Goal: Task Accomplishment & Management: Manage account settings

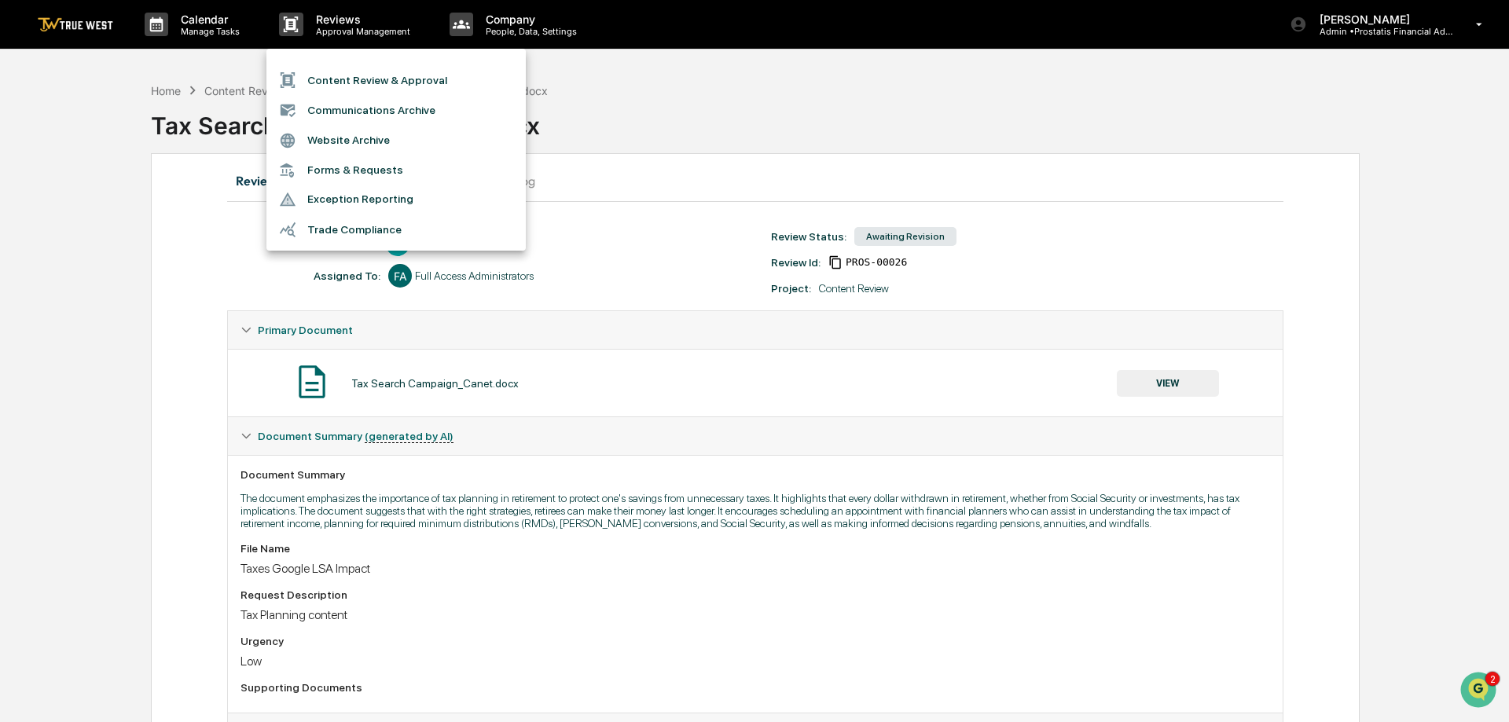
click at [802, 116] on div at bounding box center [754, 361] width 1509 height 722
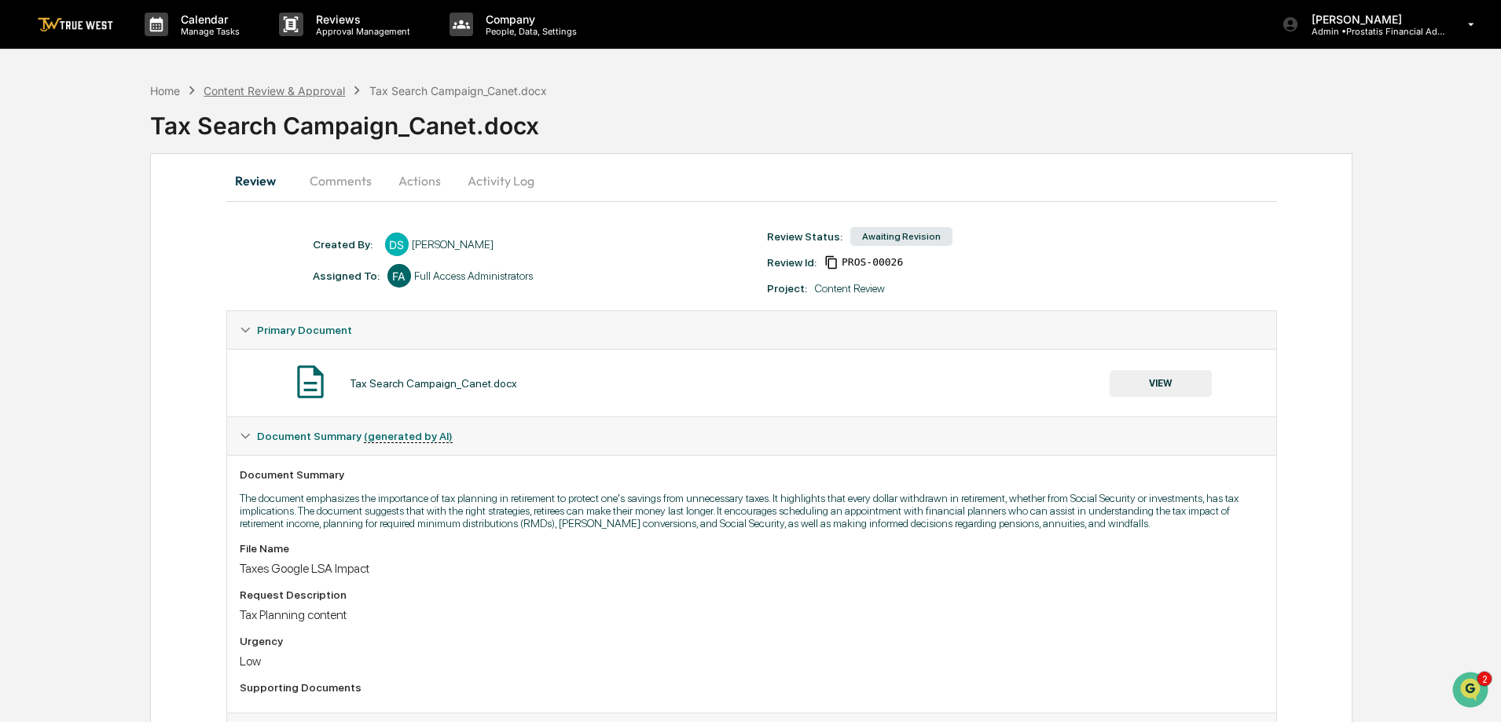
click at [268, 90] on div "Content Review & Approval" at bounding box center [273, 90] width 141 height 13
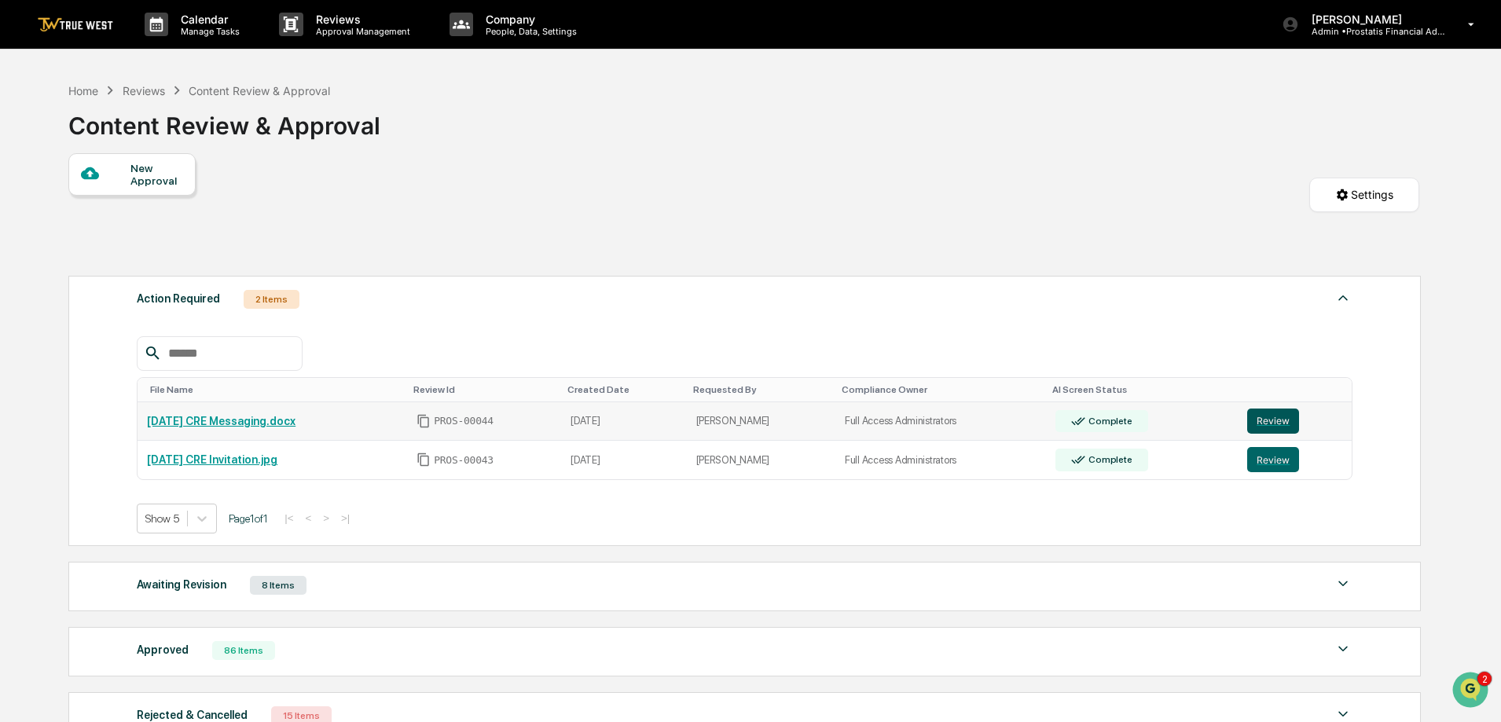
click at [1273, 416] on button "Review" at bounding box center [1273, 421] width 52 height 25
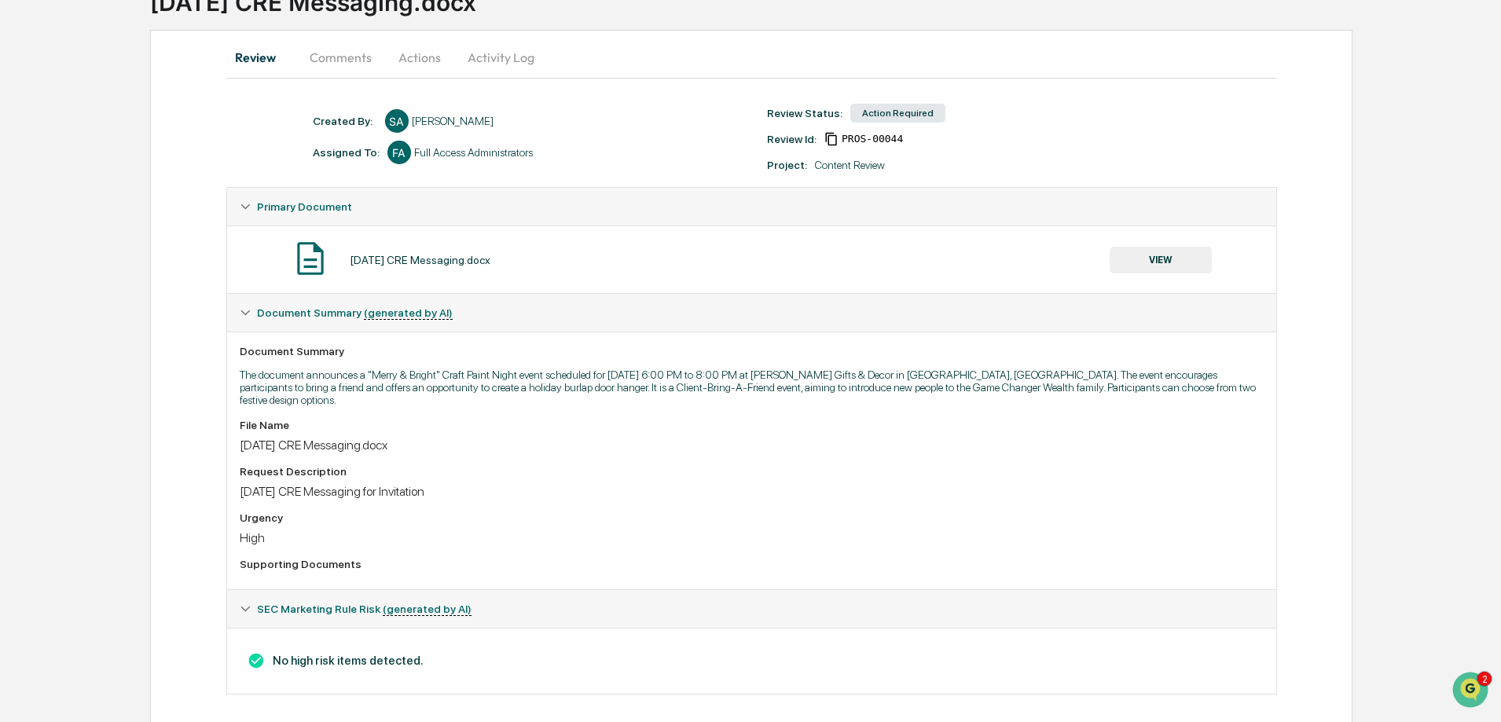
click at [1168, 258] on button "VIEW" at bounding box center [1160, 260] width 102 height 27
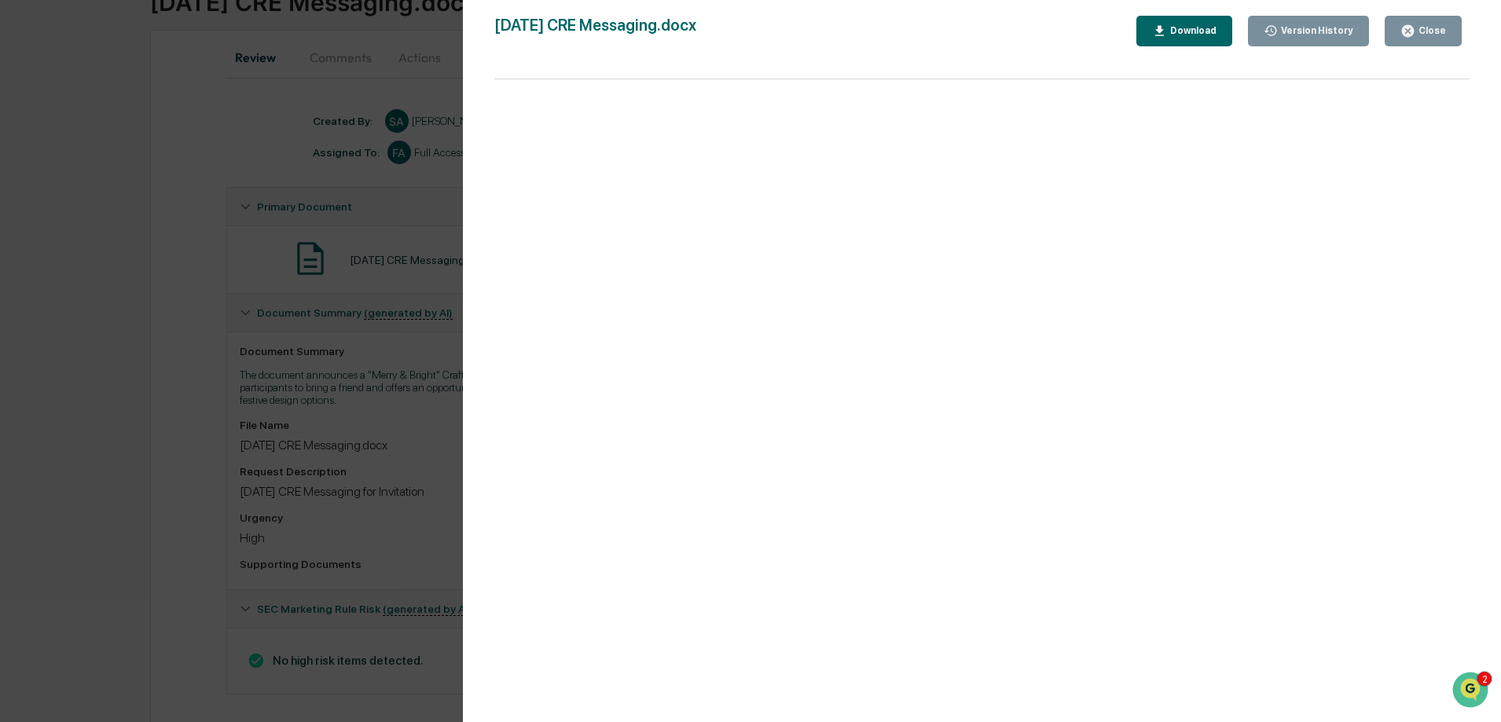
click at [1435, 34] on div "Close" at bounding box center [1430, 30] width 31 height 11
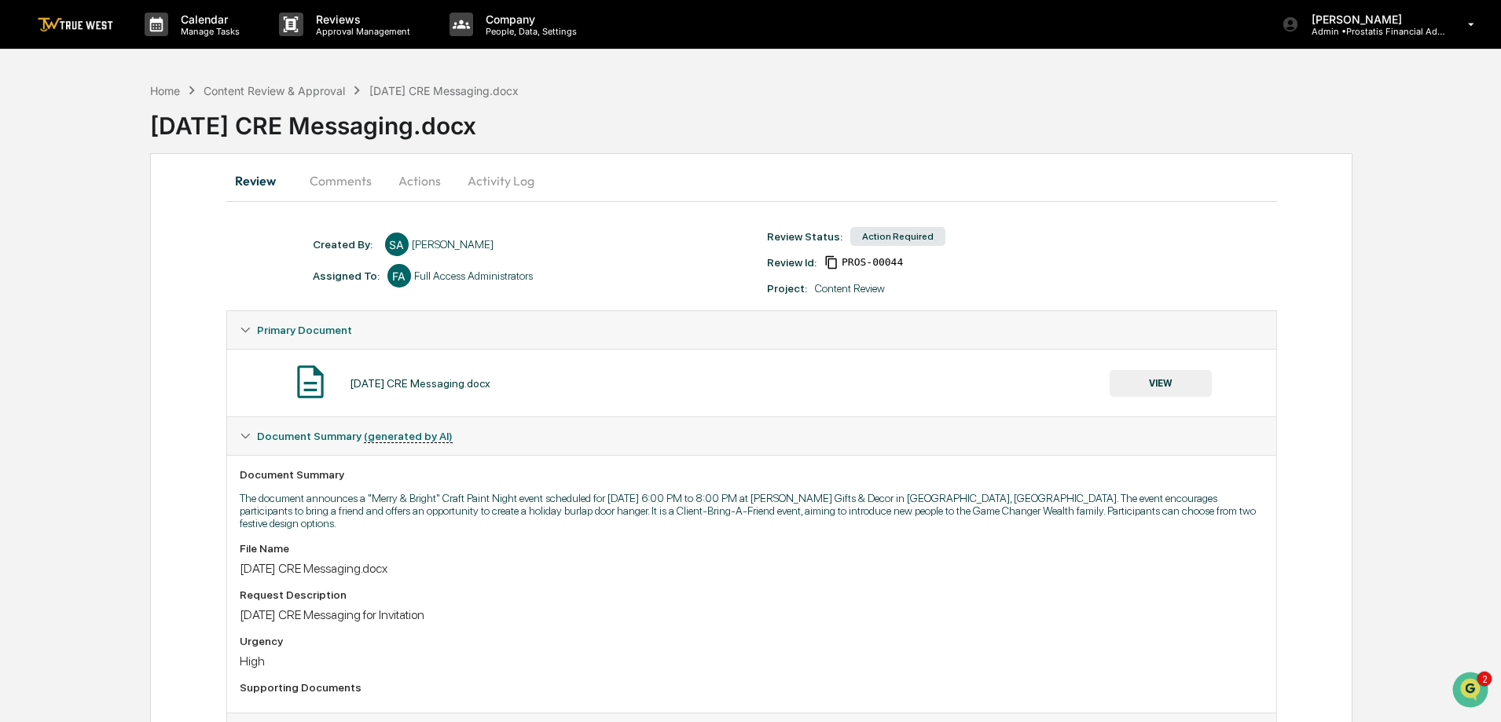
click at [427, 182] on button "Actions" at bounding box center [419, 181] width 71 height 38
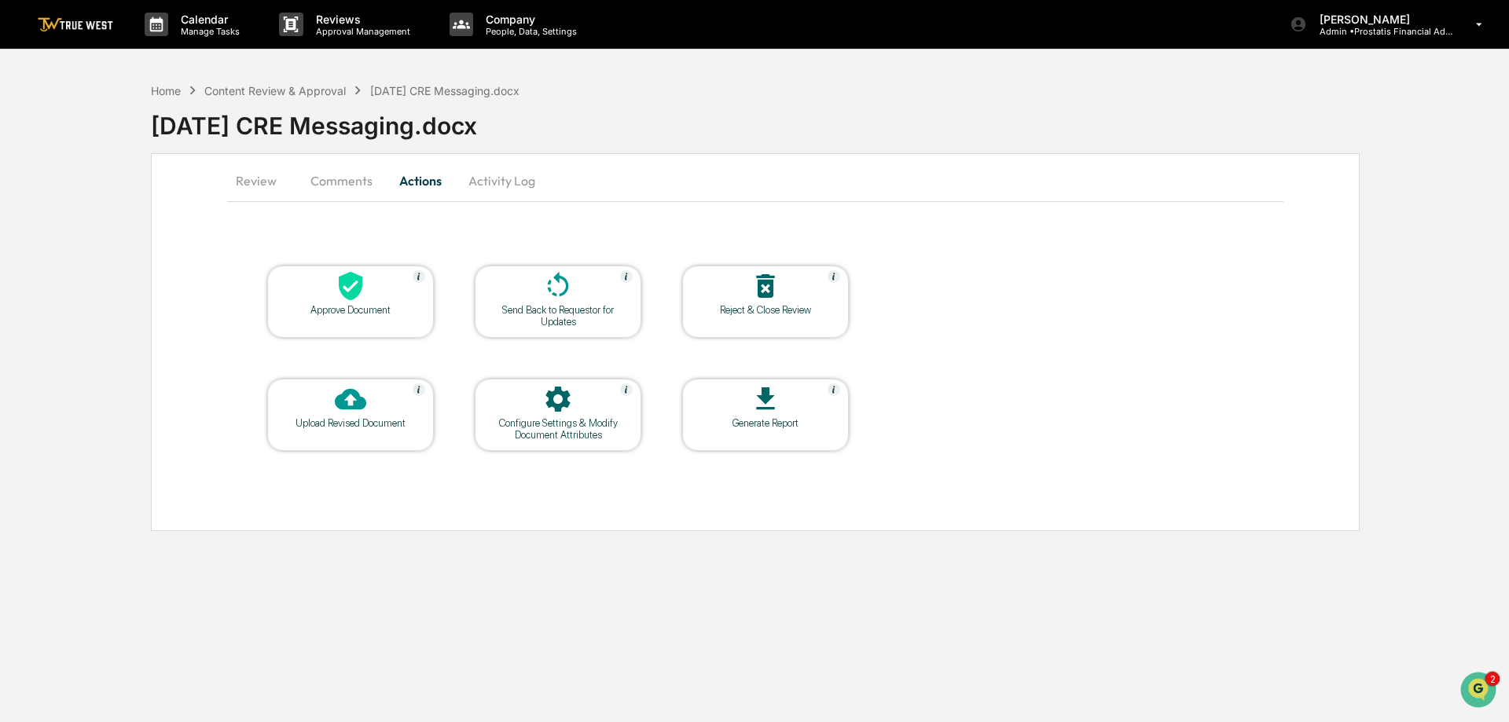
click at [310, 306] on div "Approve Document" at bounding box center [350, 310] width 141 height 12
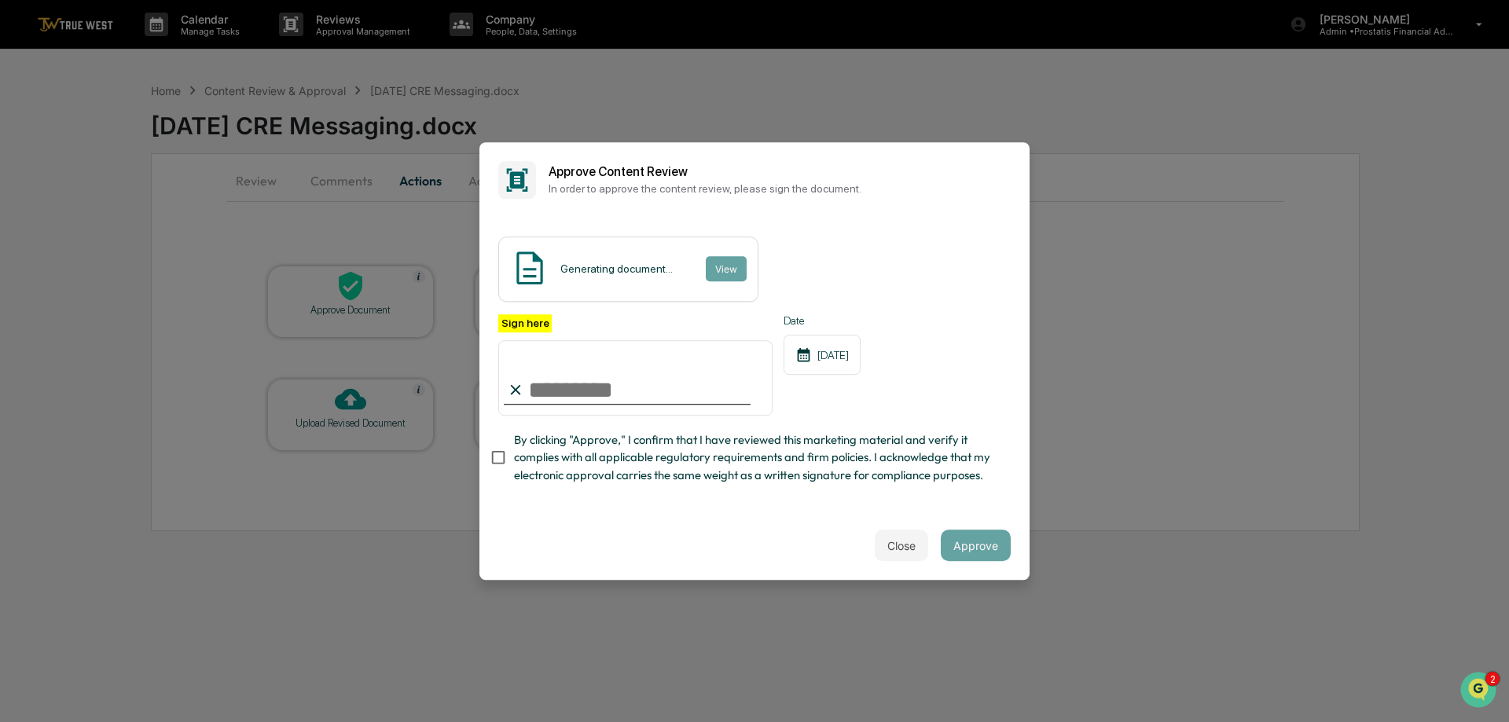
click at [619, 384] on input "Sign here" at bounding box center [635, 377] width 274 height 75
type input "**********"
click at [604, 448] on span "By clicking "Approve," I confirm that I have reviewed this marketing material a…" at bounding box center [756, 457] width 484 height 53
click at [723, 256] on button "View" at bounding box center [725, 268] width 41 height 25
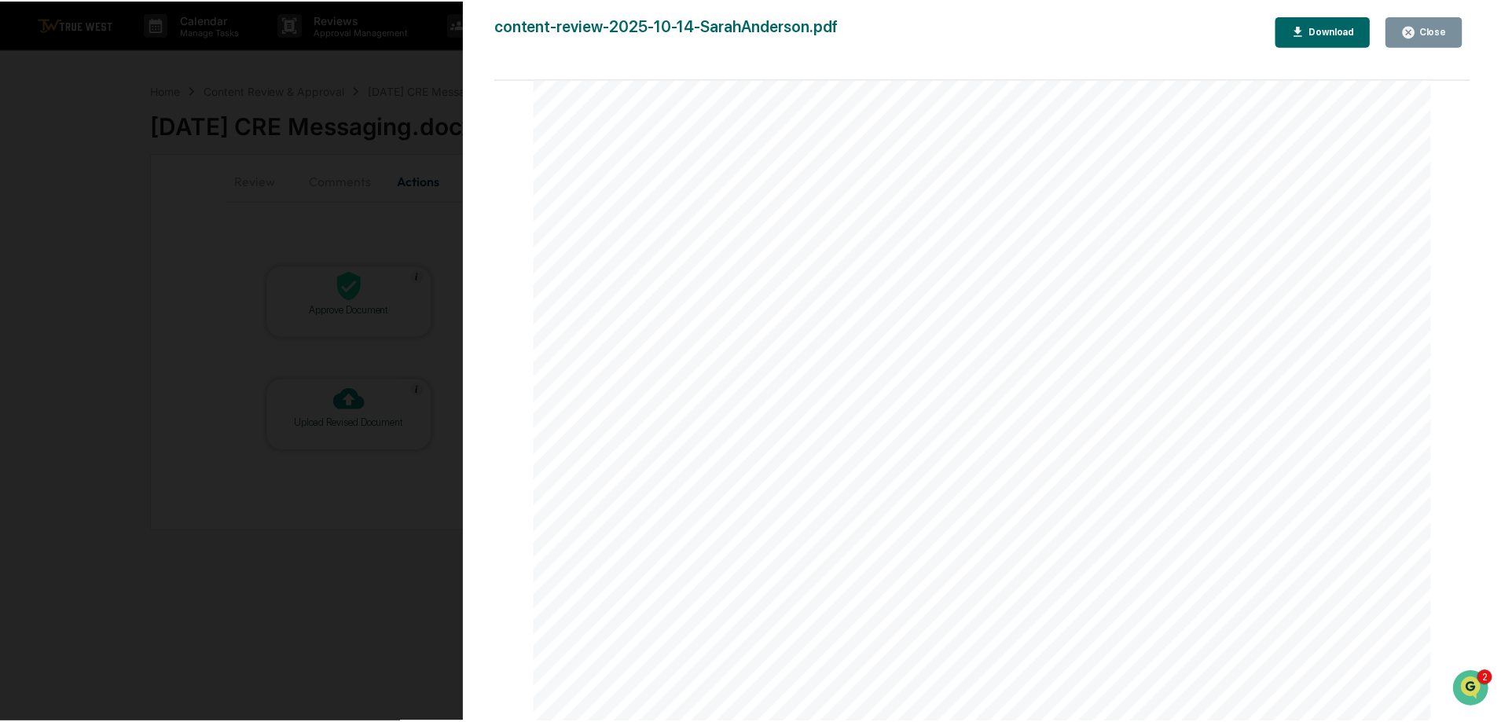
scroll to position [1996, 0]
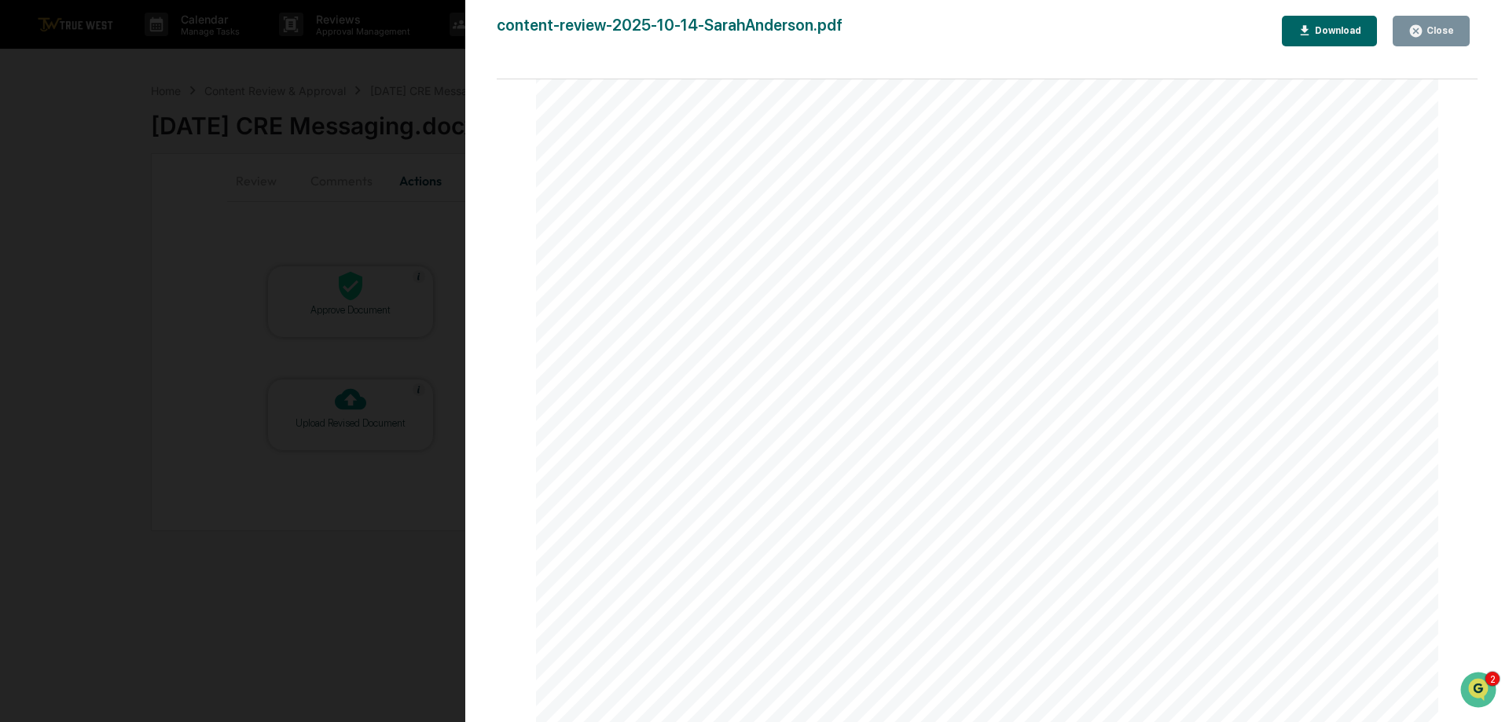
click at [1450, 29] on div "Close" at bounding box center [1438, 30] width 31 height 11
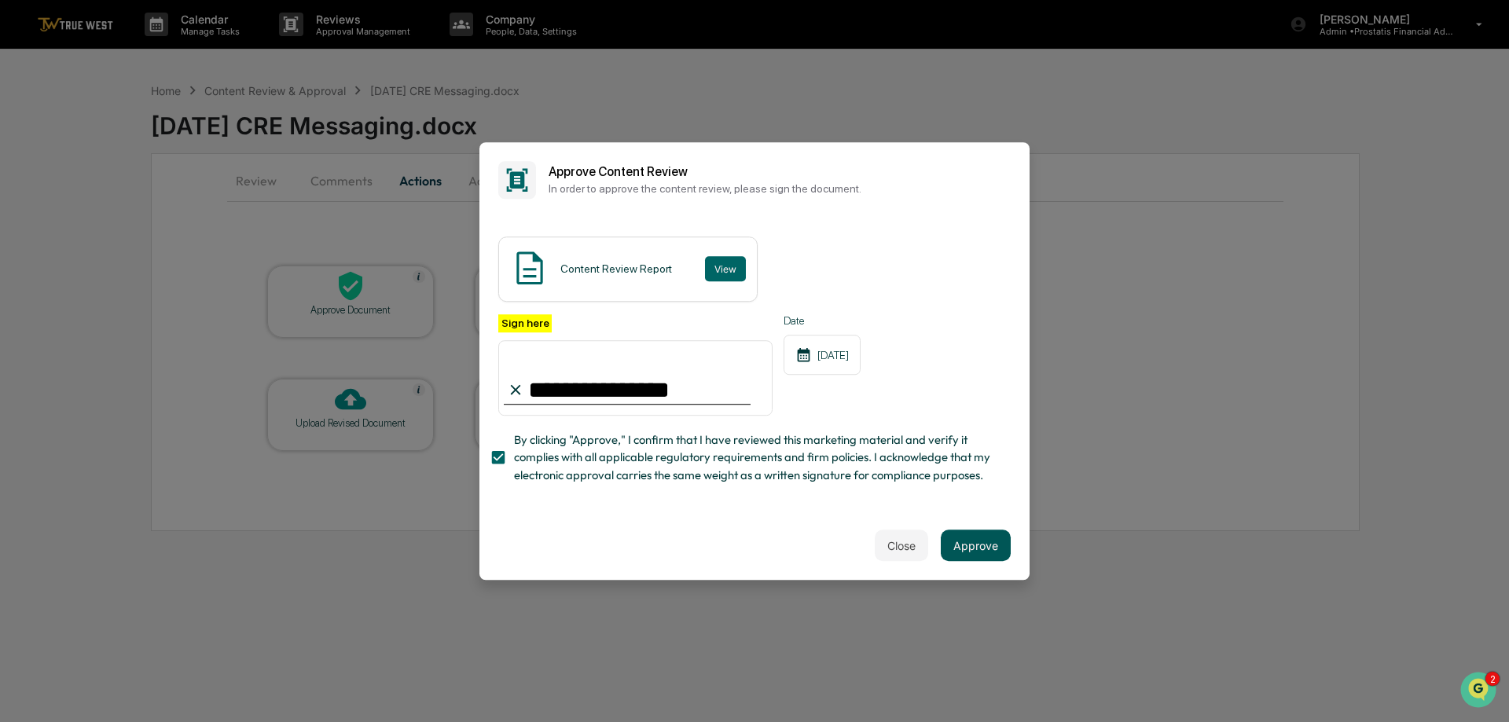
click at [988, 552] on button "Approve" at bounding box center [975, 545] width 70 height 31
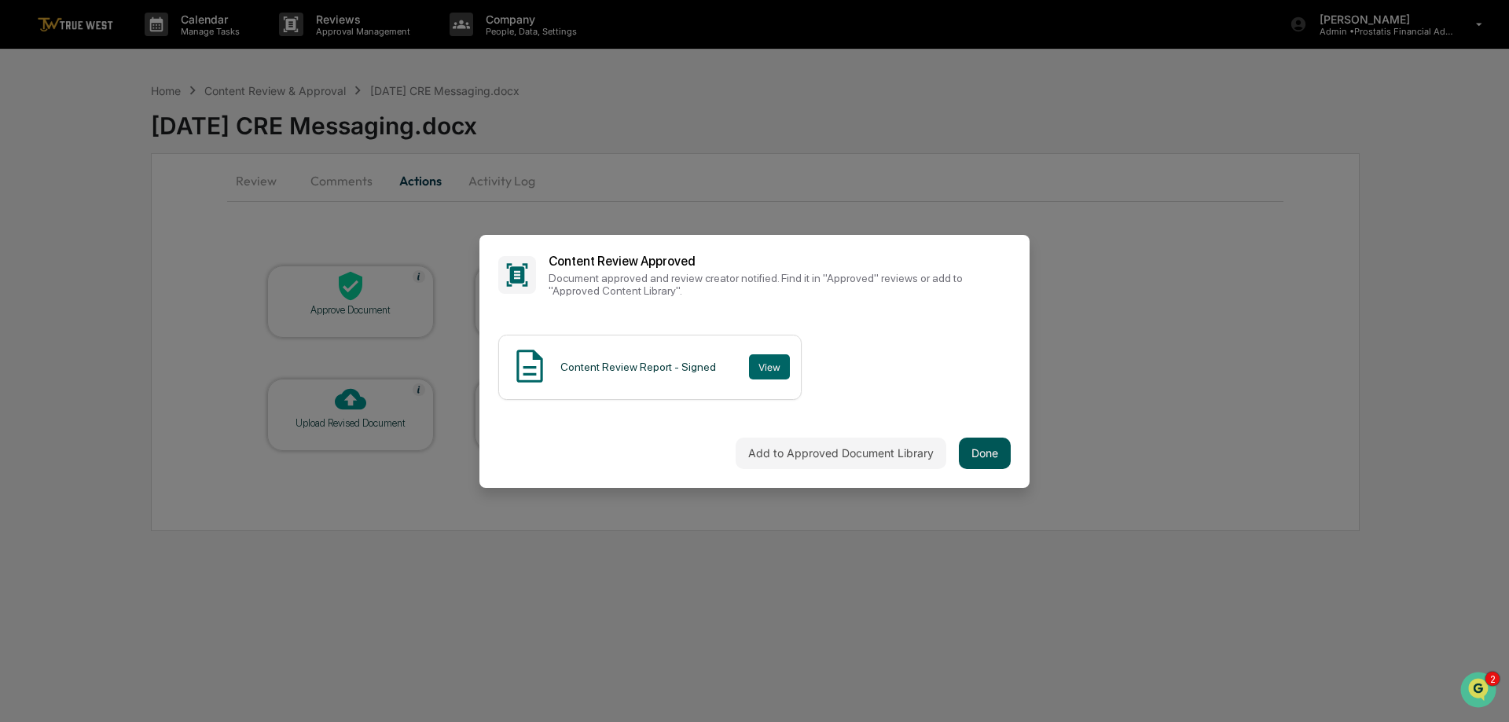
click at [977, 446] on button "Done" at bounding box center [985, 453] width 52 height 31
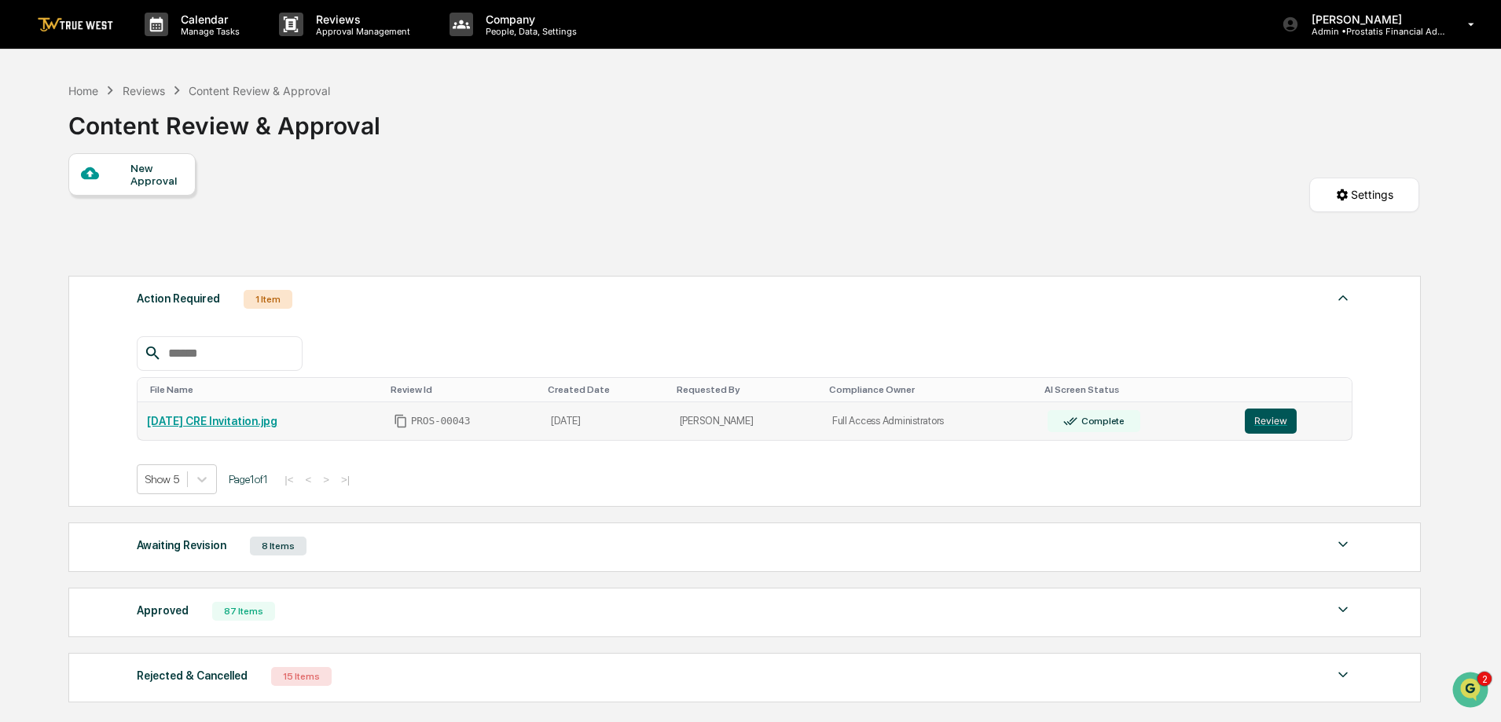
click at [1273, 420] on button "Review" at bounding box center [1271, 421] width 52 height 25
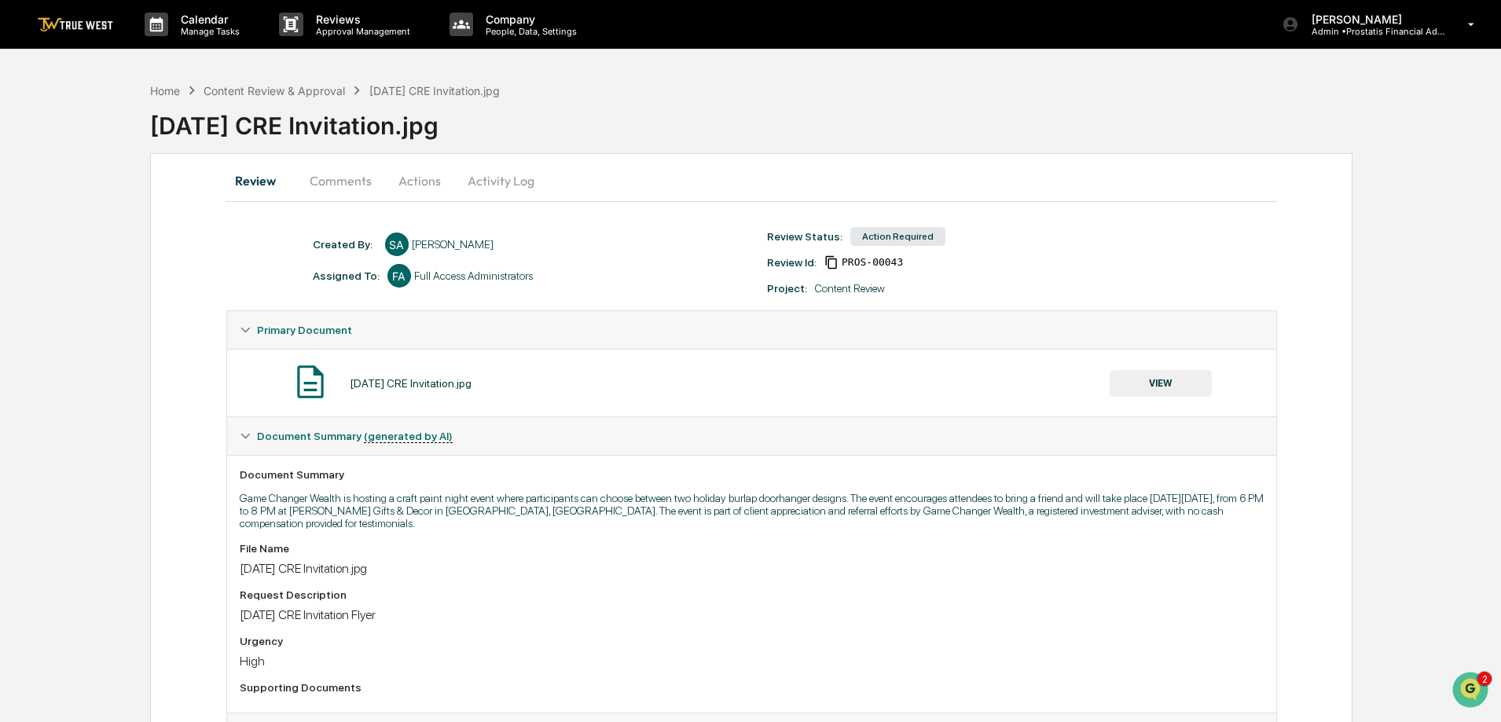
click at [1156, 380] on button "VIEW" at bounding box center [1160, 383] width 102 height 27
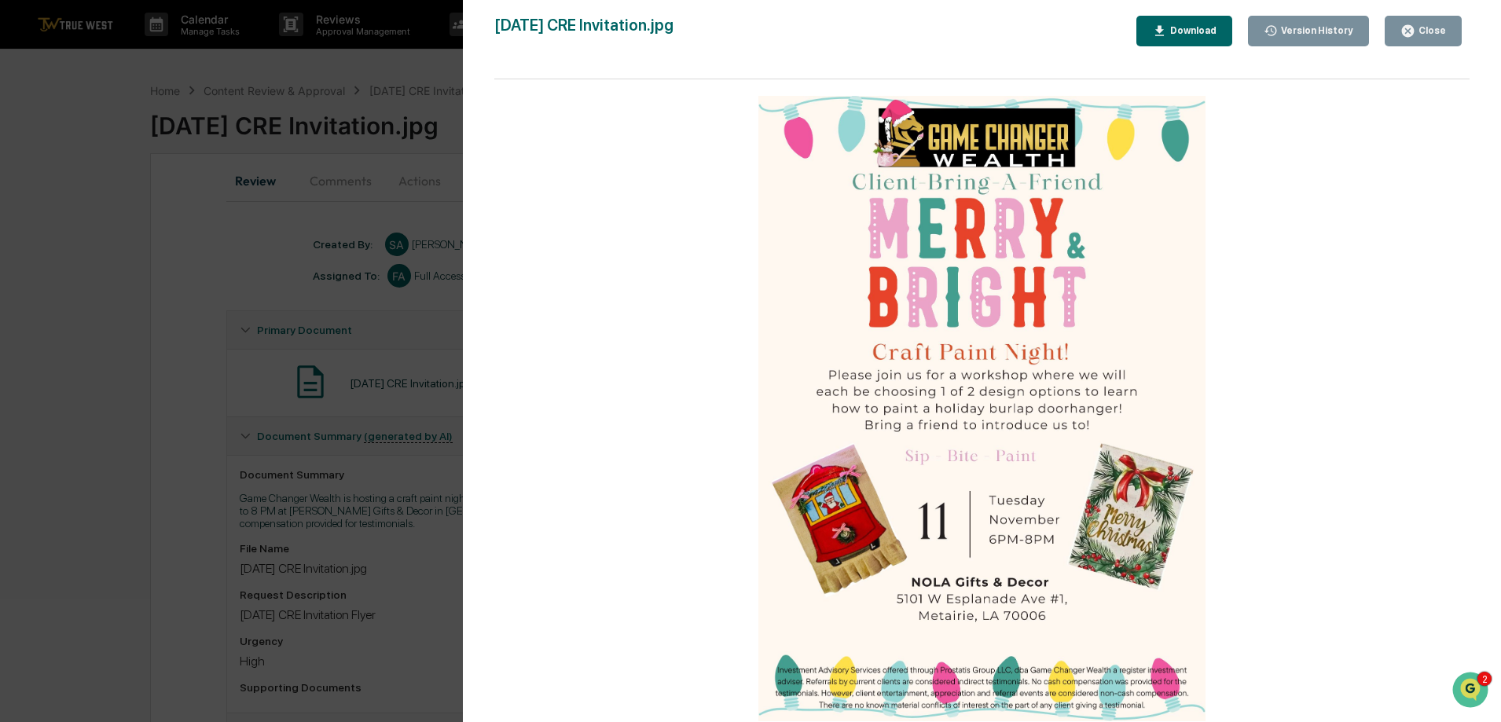
click at [1433, 24] on div "Close" at bounding box center [1423, 31] width 46 height 15
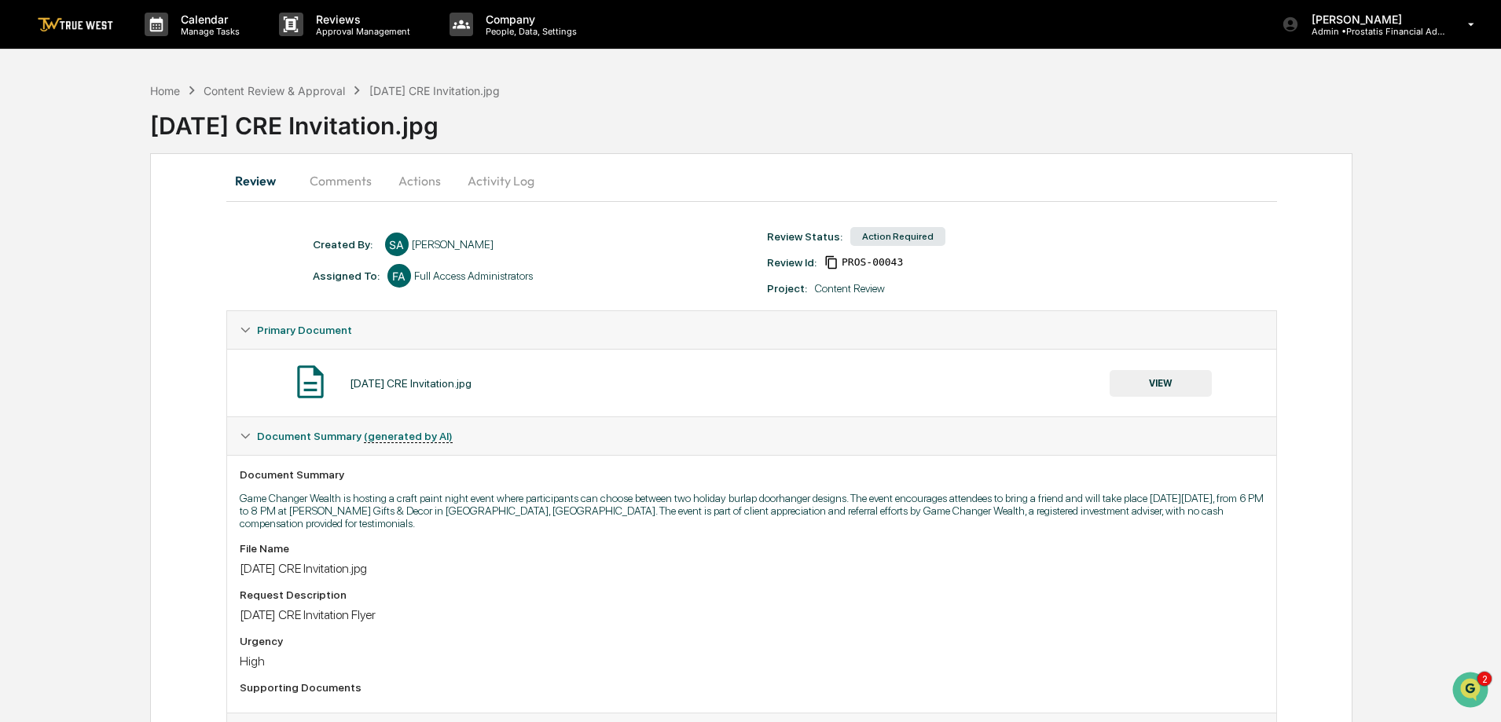
scroll to position [334, 0]
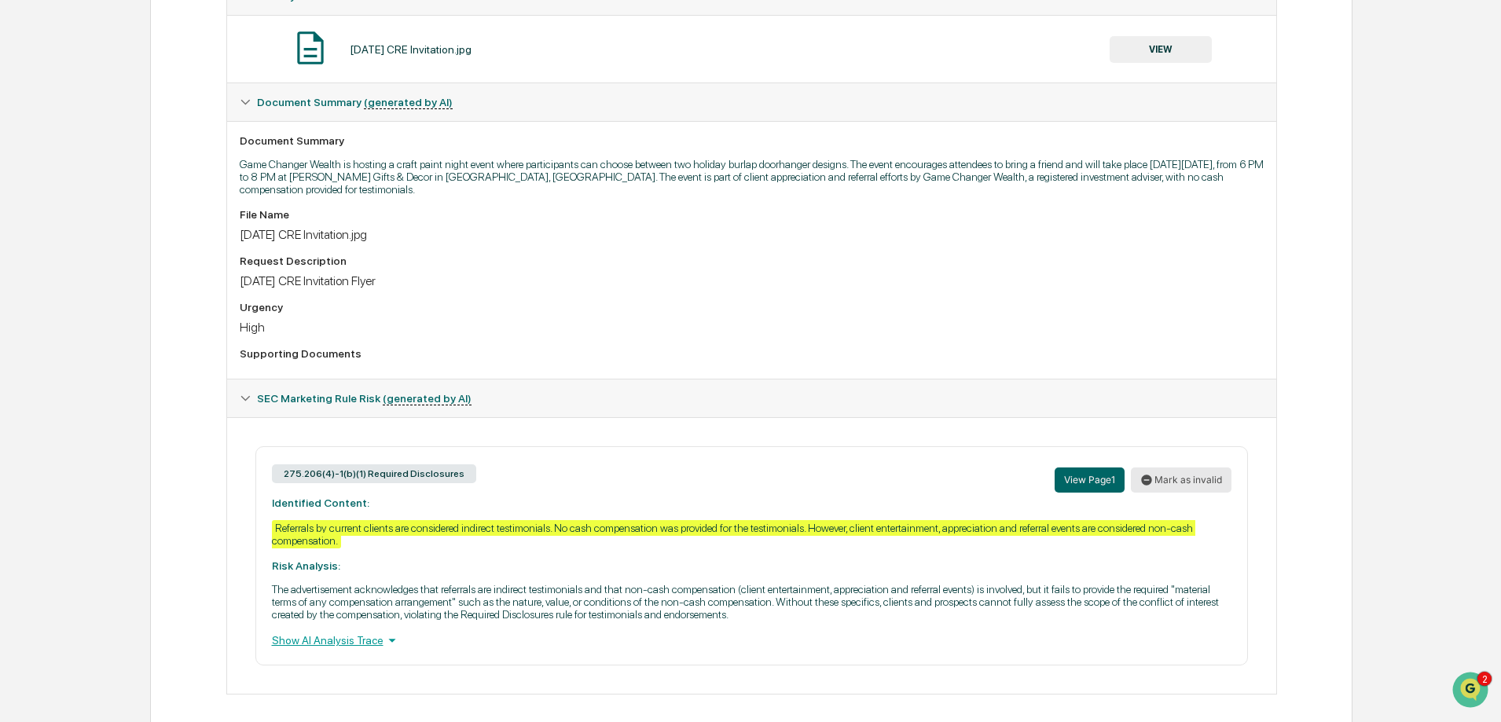
click at [1193, 467] on button "Mark as invalid" at bounding box center [1181, 479] width 101 height 25
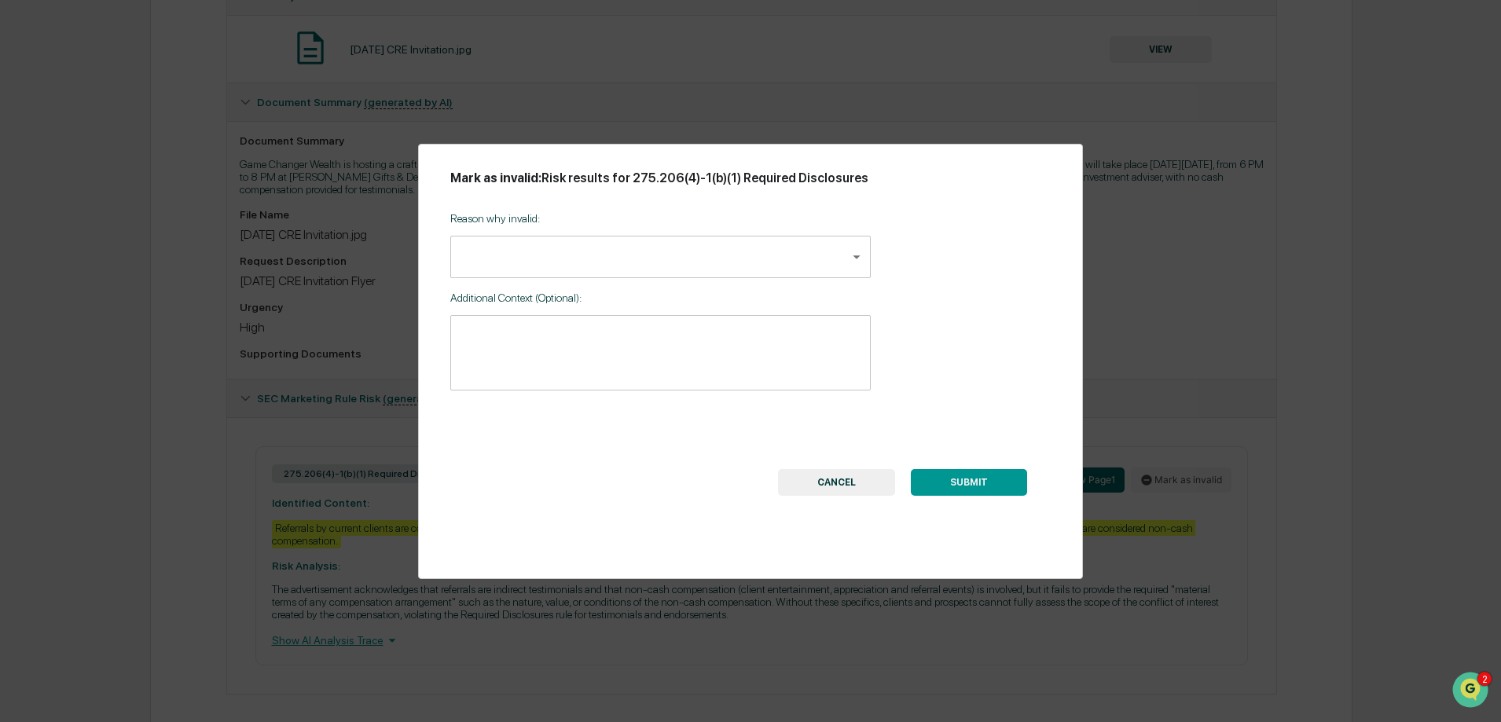
click at [542, 247] on body "Calendar Manage Tasks Reviews Approval Management Company People, Data, Setting…" at bounding box center [750, 200] width 1501 height 1069
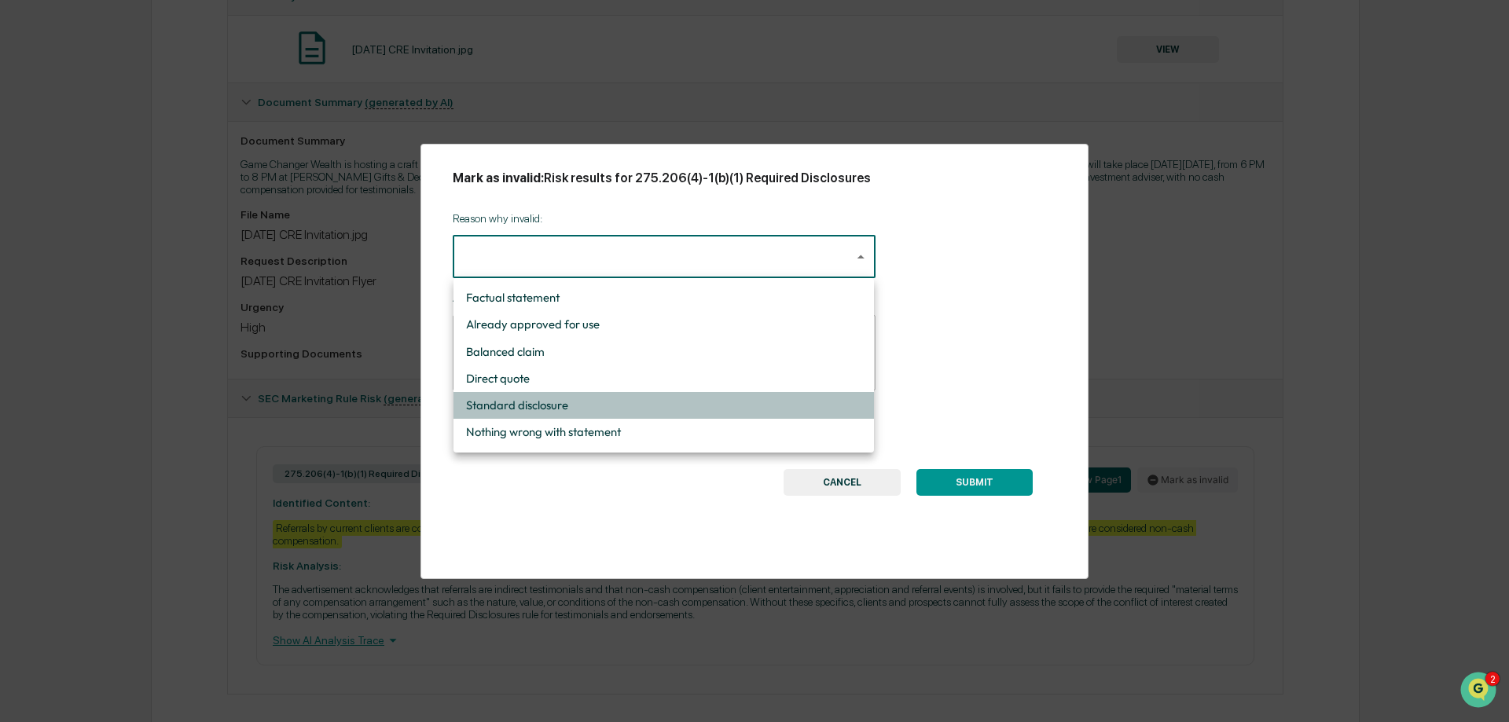
click at [495, 407] on li "Standard disclosure" at bounding box center [663, 405] width 420 height 27
type input "**********"
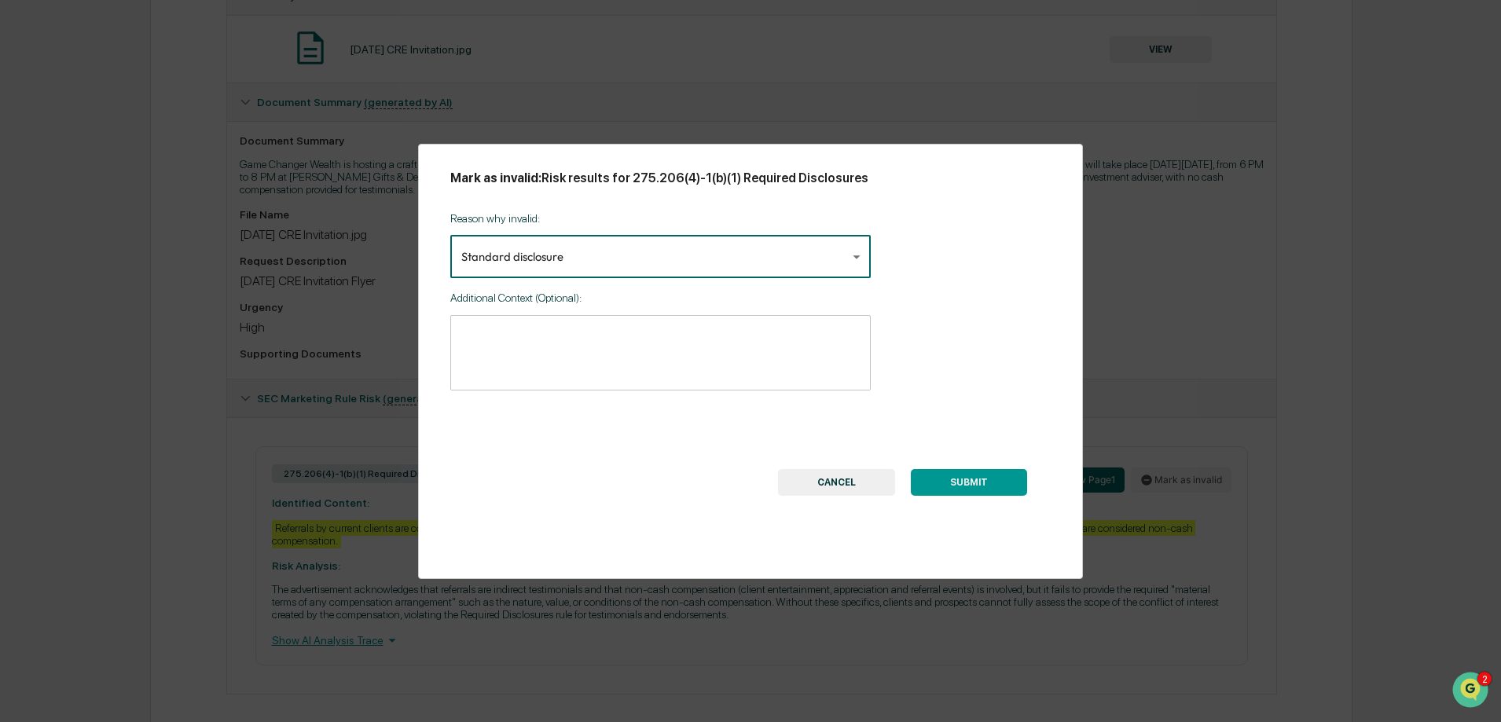
click at [982, 475] on button "SUBMIT" at bounding box center [969, 482] width 116 height 27
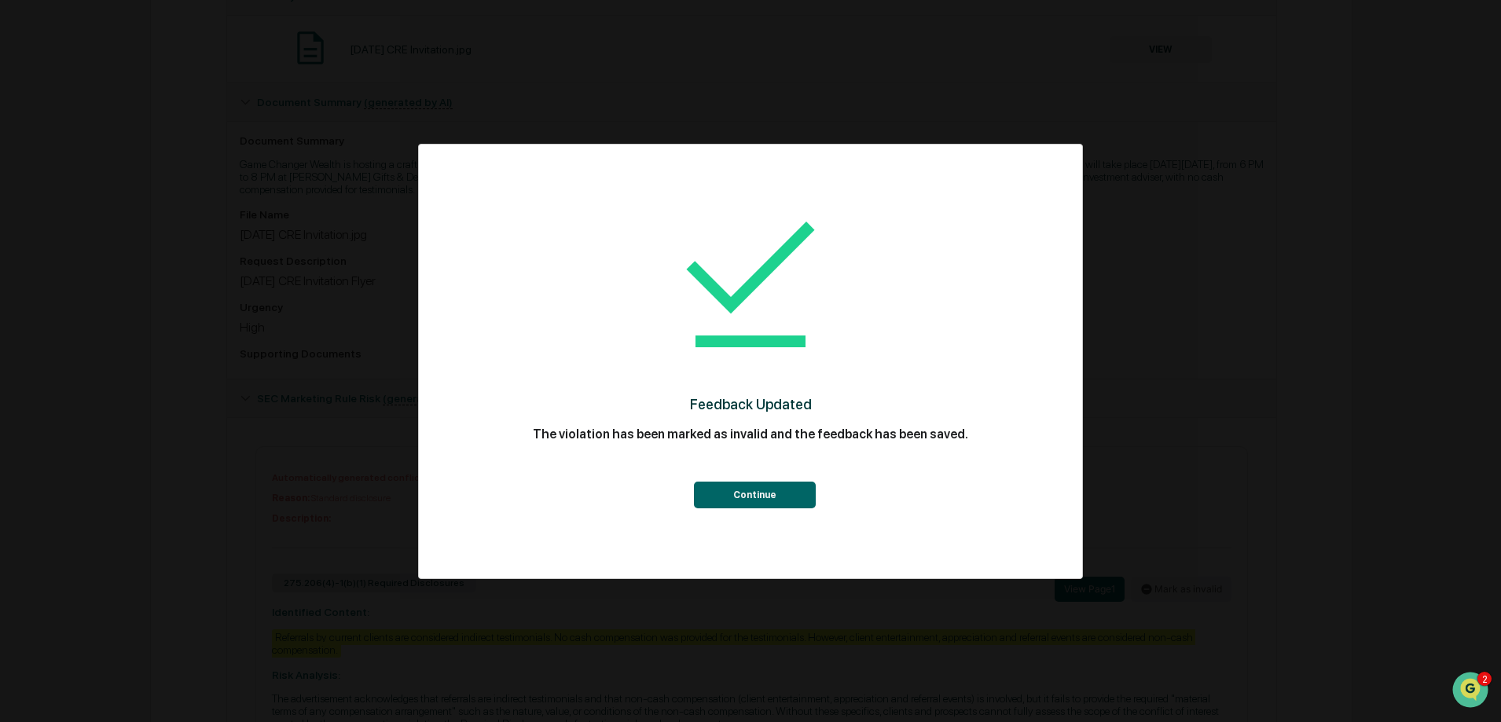
click at [767, 489] on button "Continue" at bounding box center [755, 495] width 122 height 27
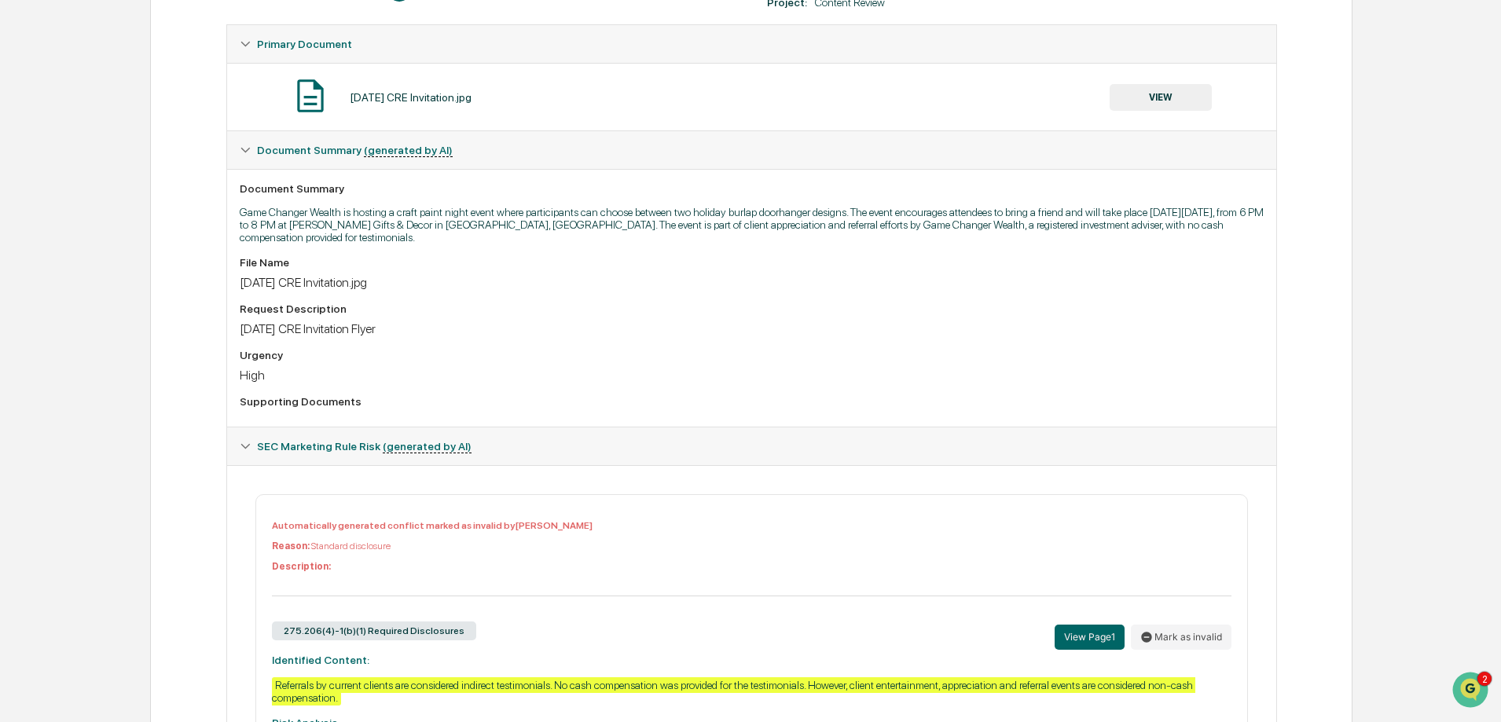
scroll to position [0, 0]
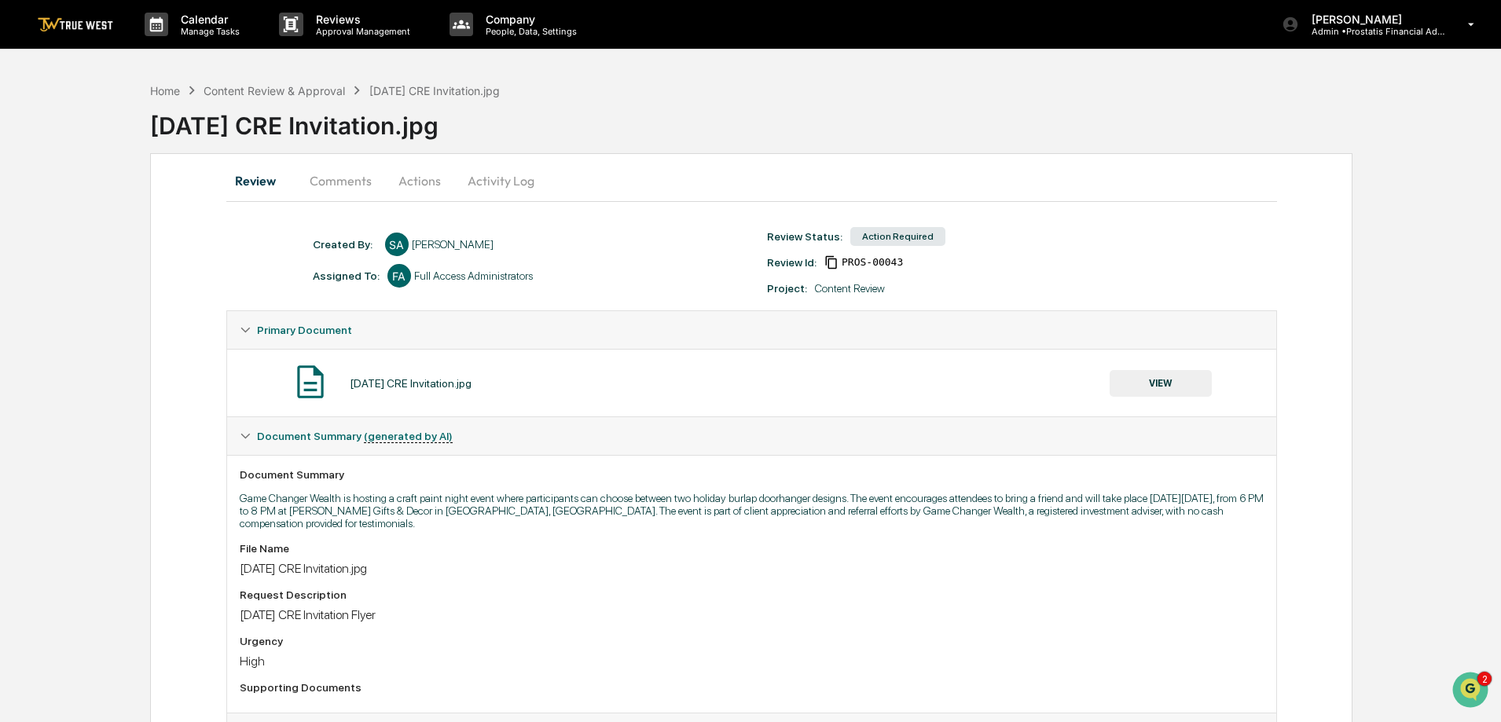
click at [1160, 384] on button "VIEW" at bounding box center [1160, 383] width 102 height 27
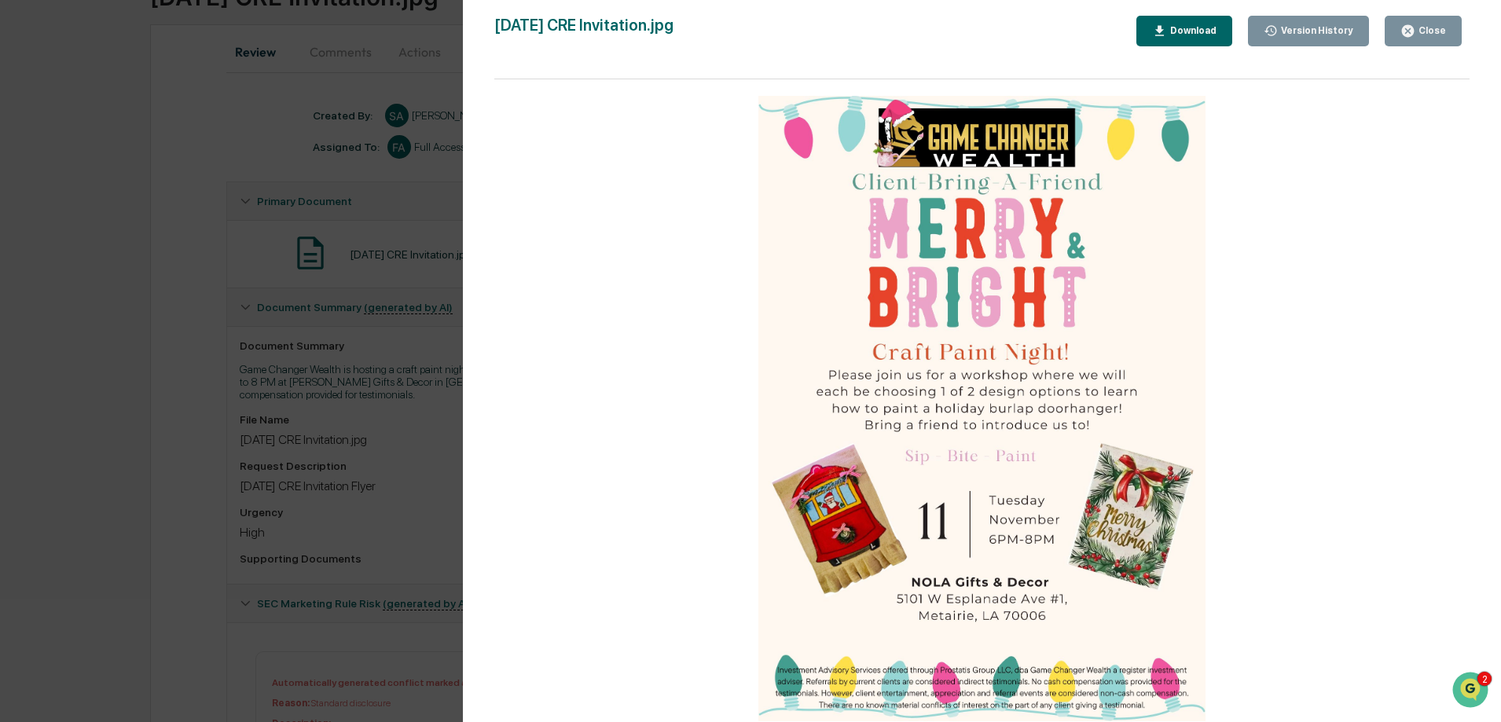
scroll to position [50, 0]
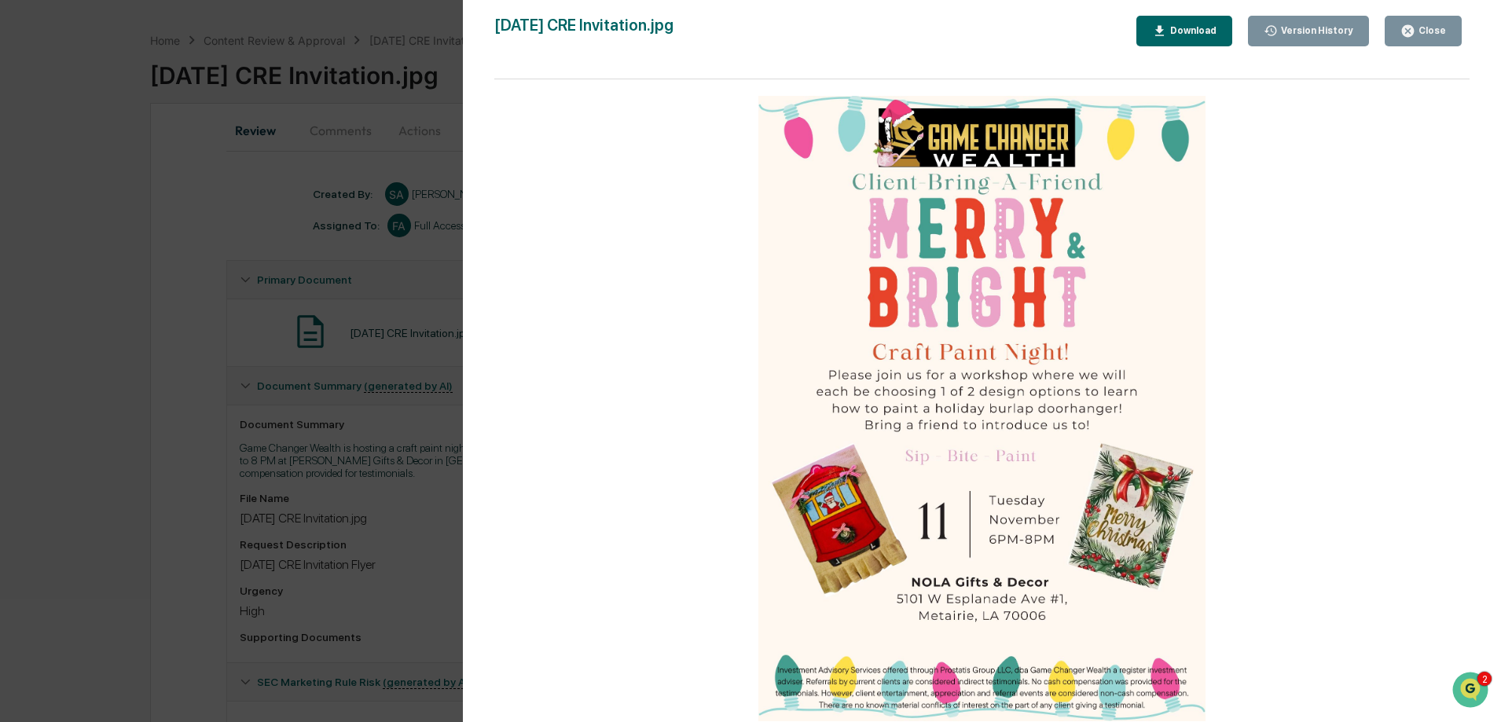
click at [1446, 25] on button "Close" at bounding box center [1422, 31] width 77 height 31
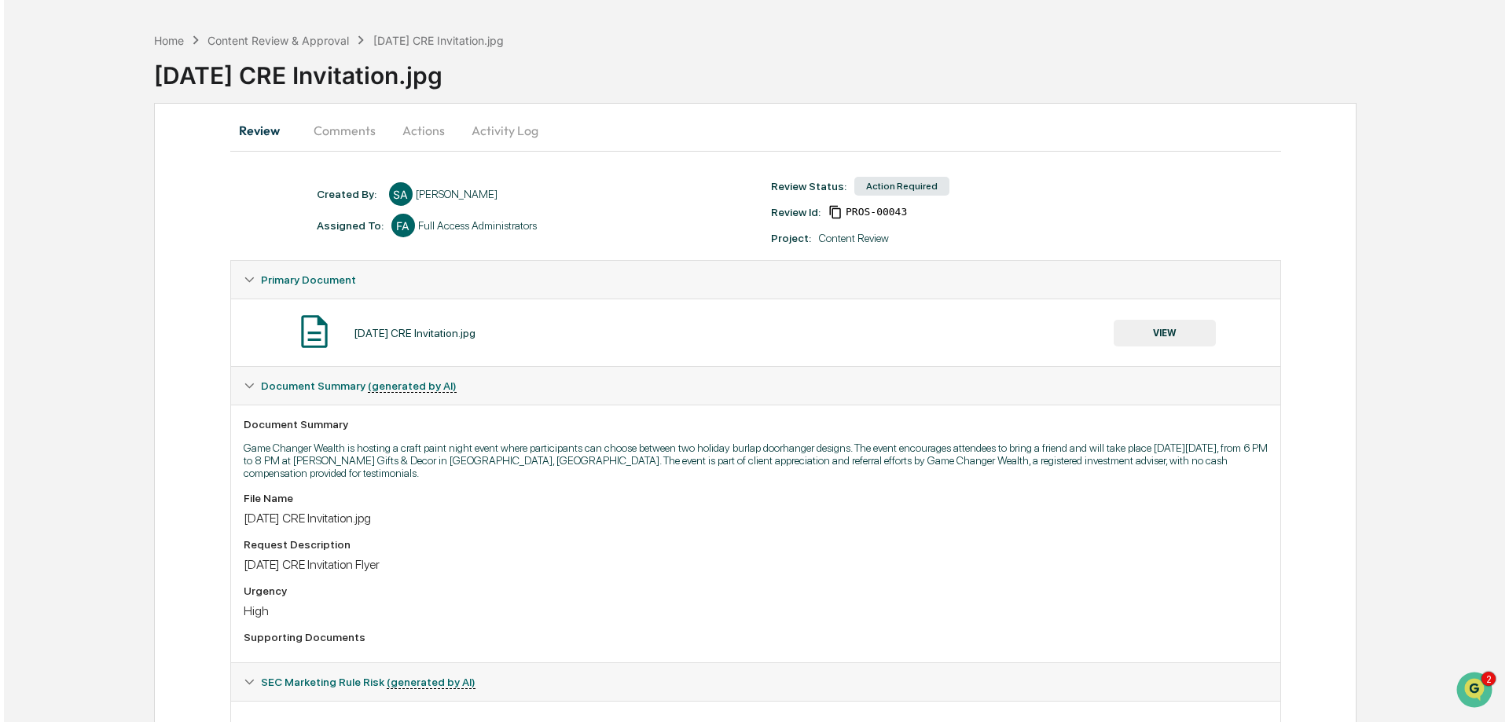
scroll to position [0, 0]
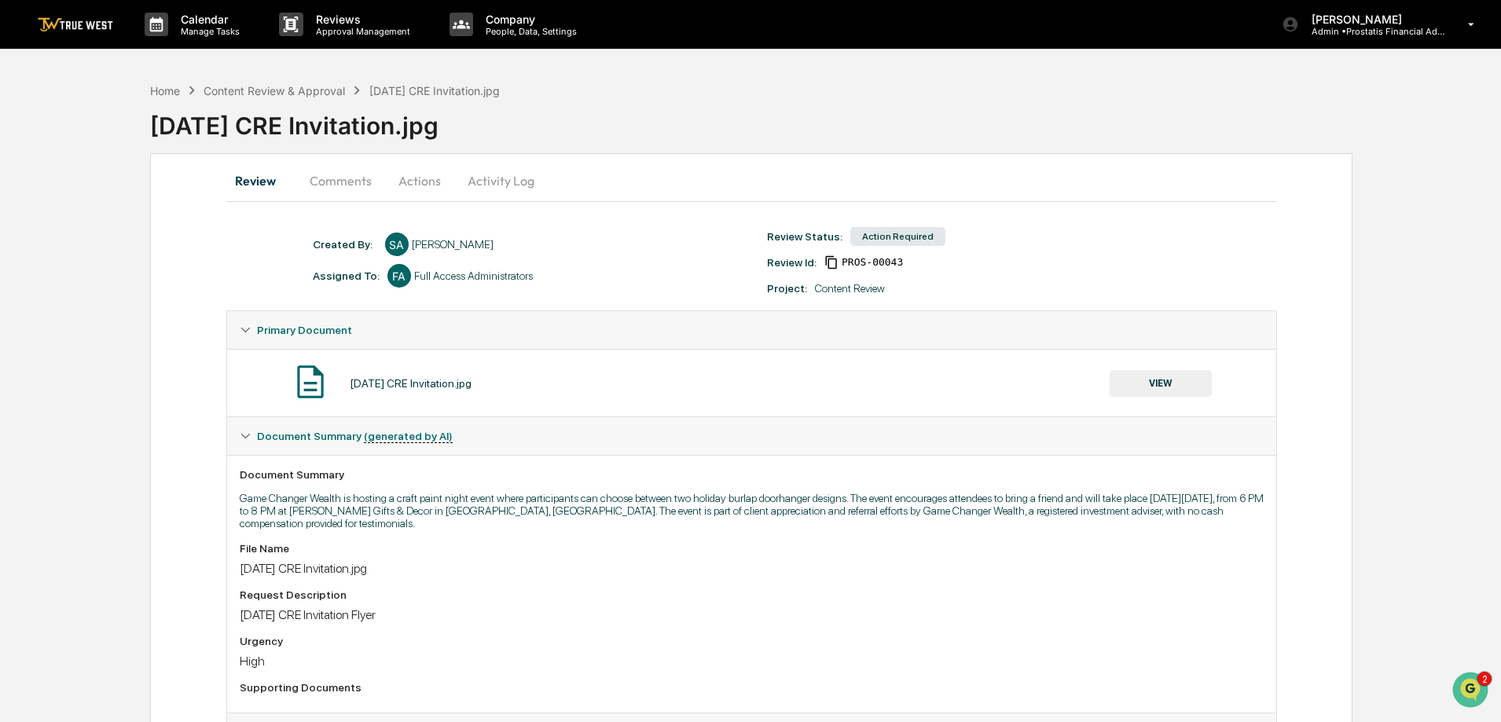
click at [413, 179] on button "Actions" at bounding box center [419, 181] width 71 height 38
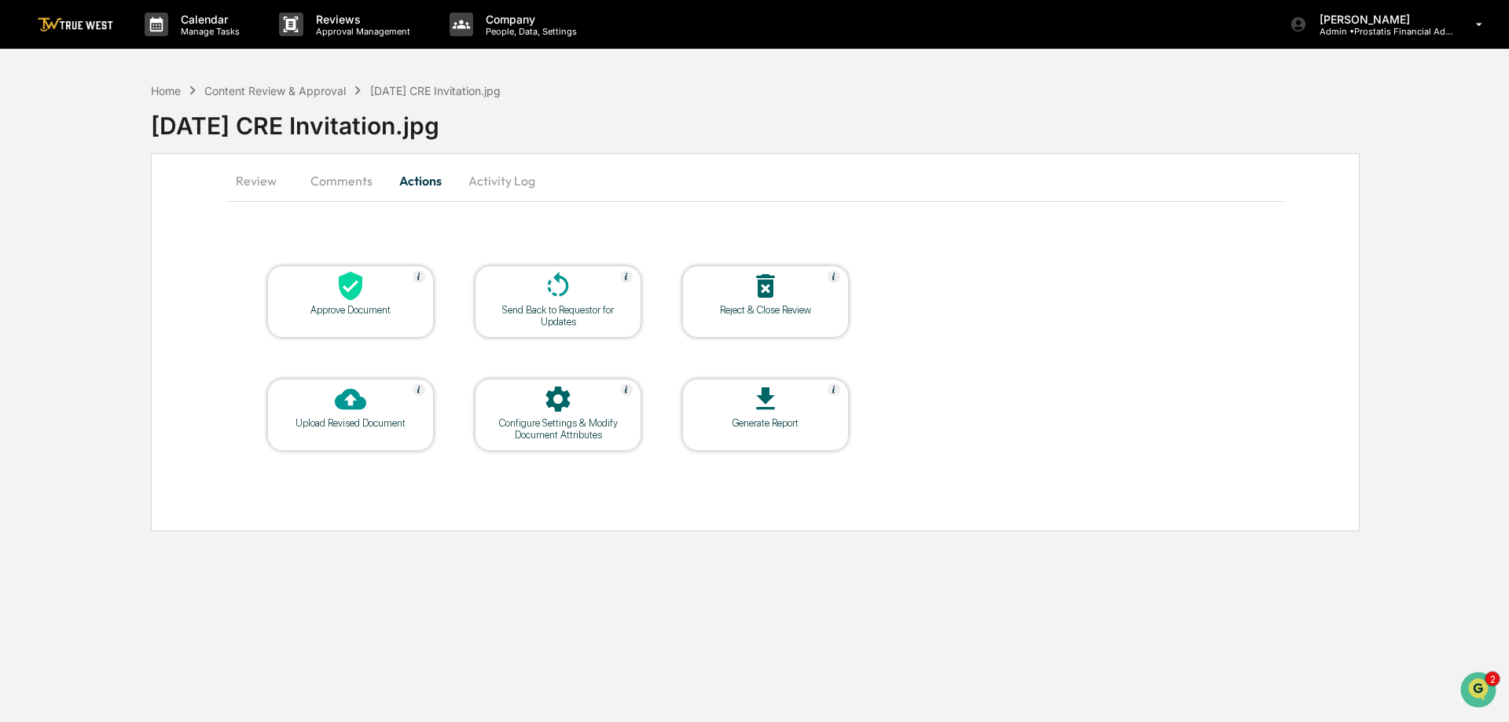
click at [373, 302] on div at bounding box center [350, 287] width 157 height 34
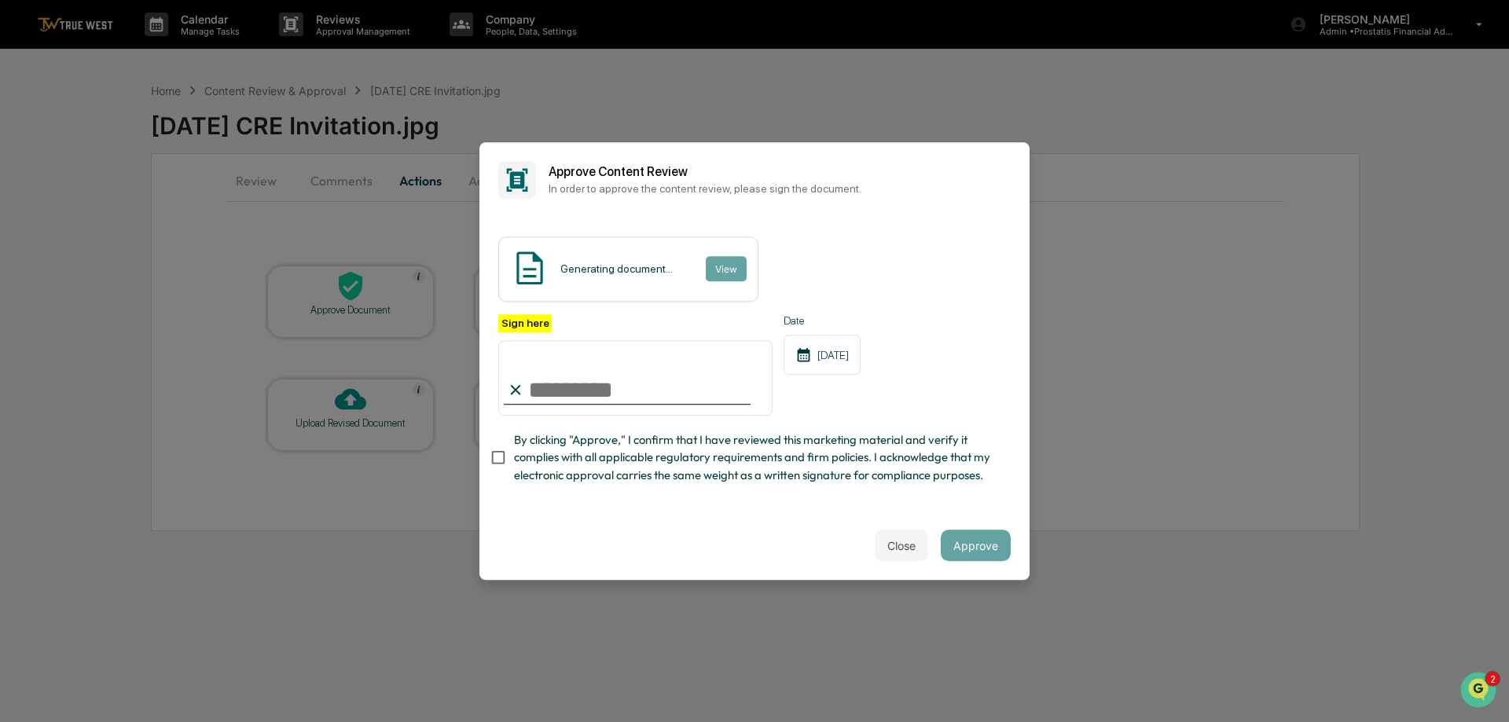
click at [638, 383] on input "Sign here" at bounding box center [635, 377] width 274 height 75
type input "**********"
click at [547, 456] on span "By clicking "Approve," I confirm that I have reviewed this marketing material a…" at bounding box center [756, 457] width 484 height 53
click at [726, 256] on button "View" at bounding box center [725, 268] width 41 height 25
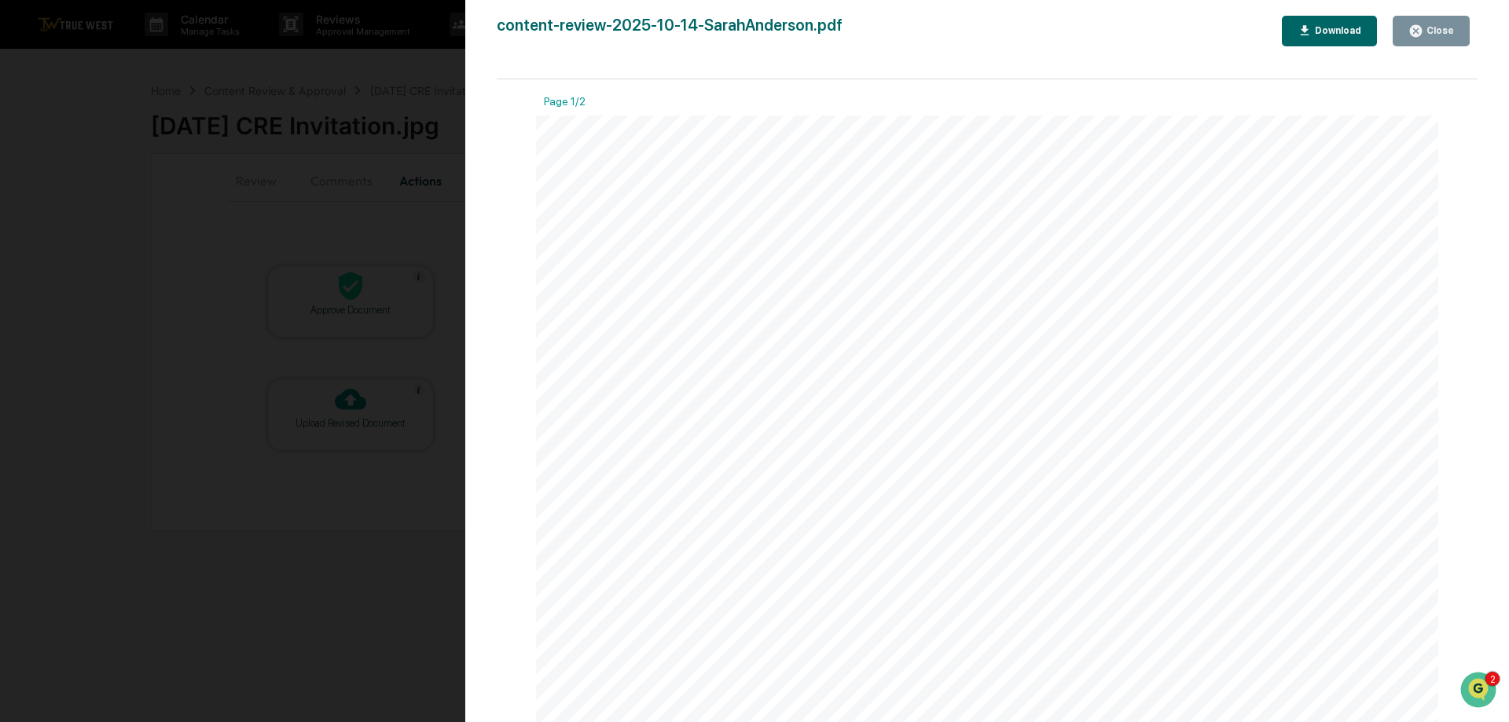
click at [1441, 24] on div "Close" at bounding box center [1431, 31] width 46 height 15
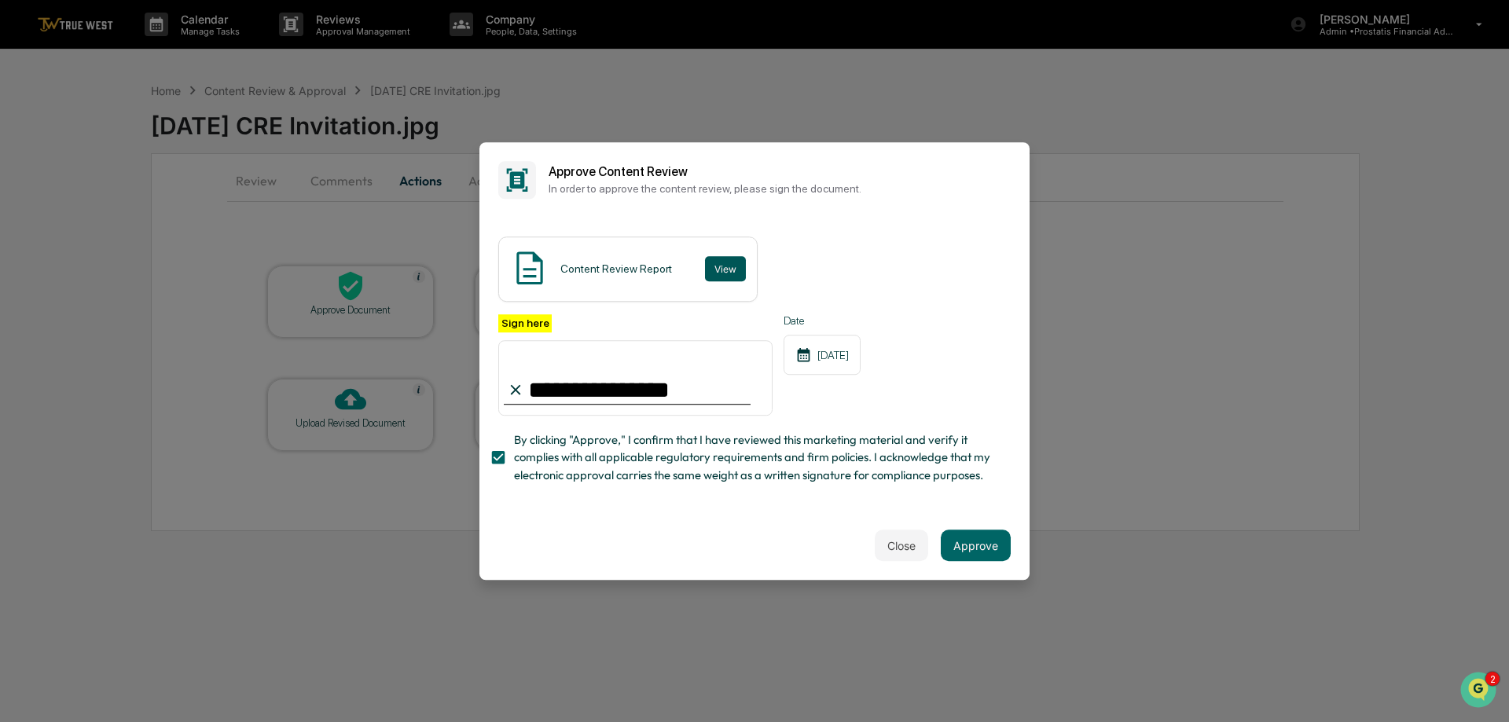
click at [728, 258] on button "View" at bounding box center [725, 268] width 41 height 25
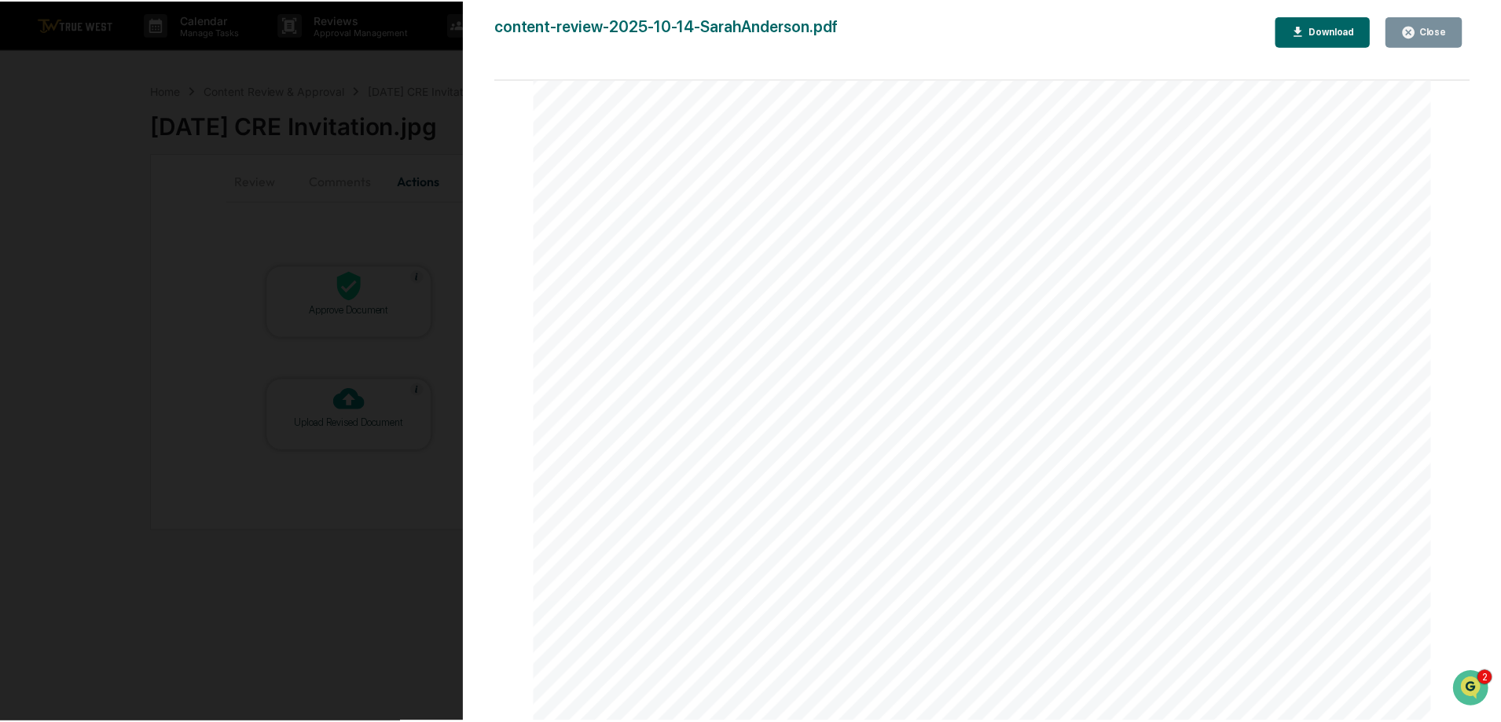
scroll to position [1367, 0]
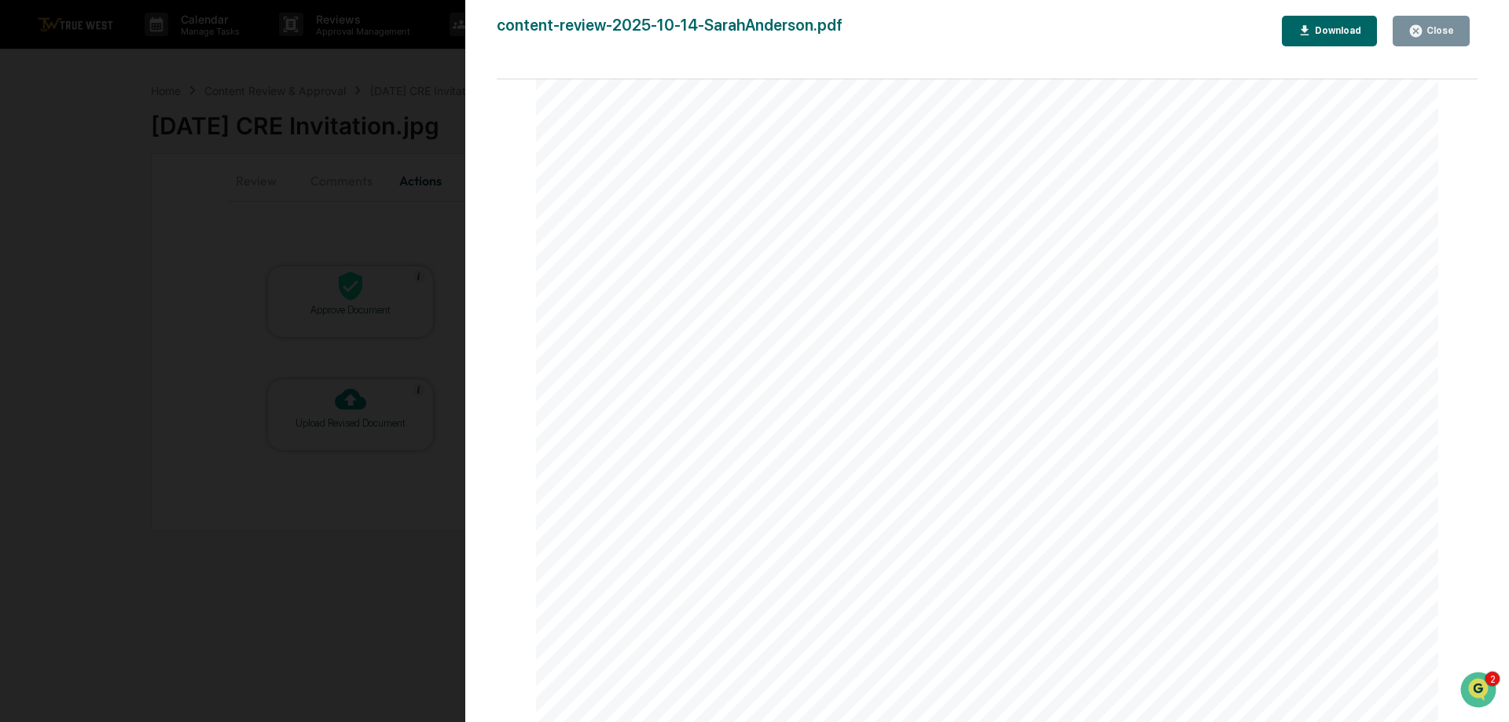
click at [1431, 37] on div "Close" at bounding box center [1431, 31] width 46 height 15
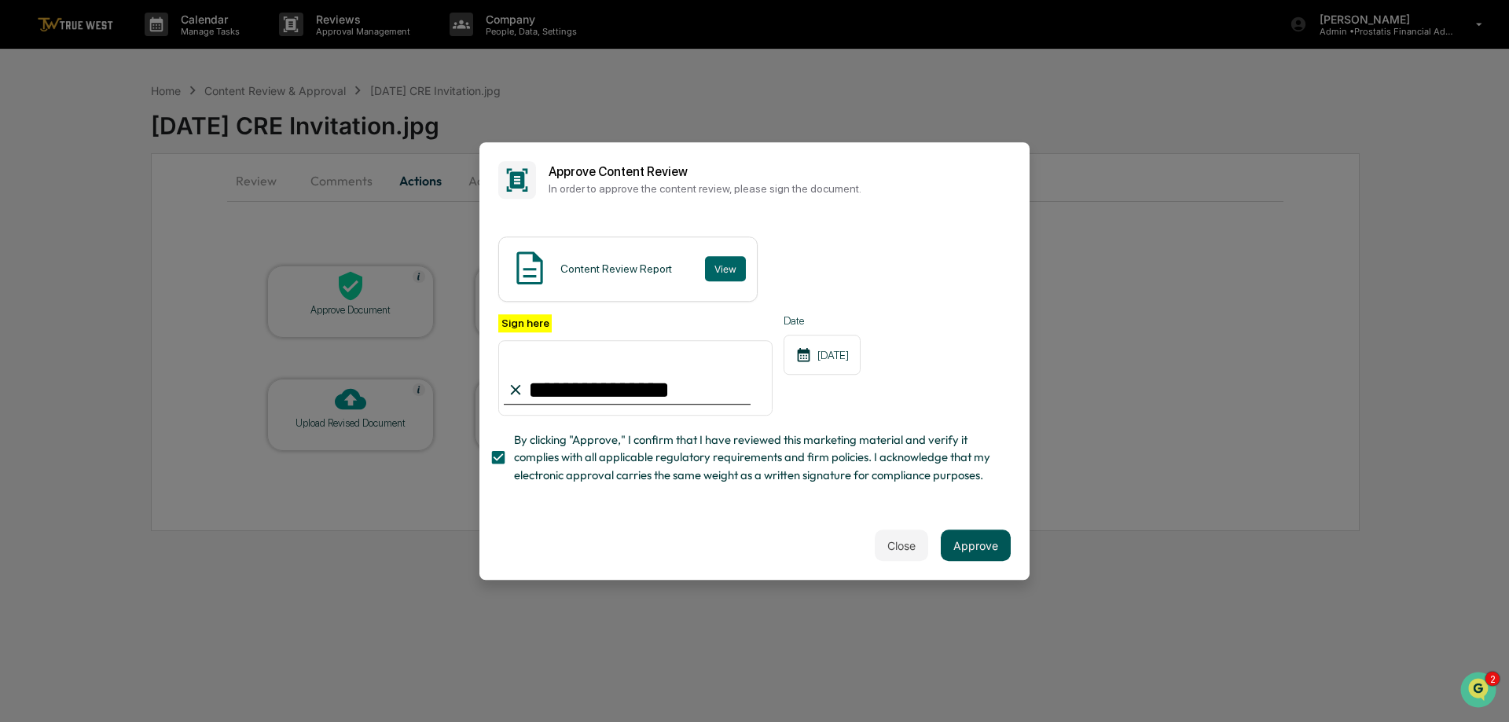
click at [958, 559] on button "Approve" at bounding box center [975, 545] width 70 height 31
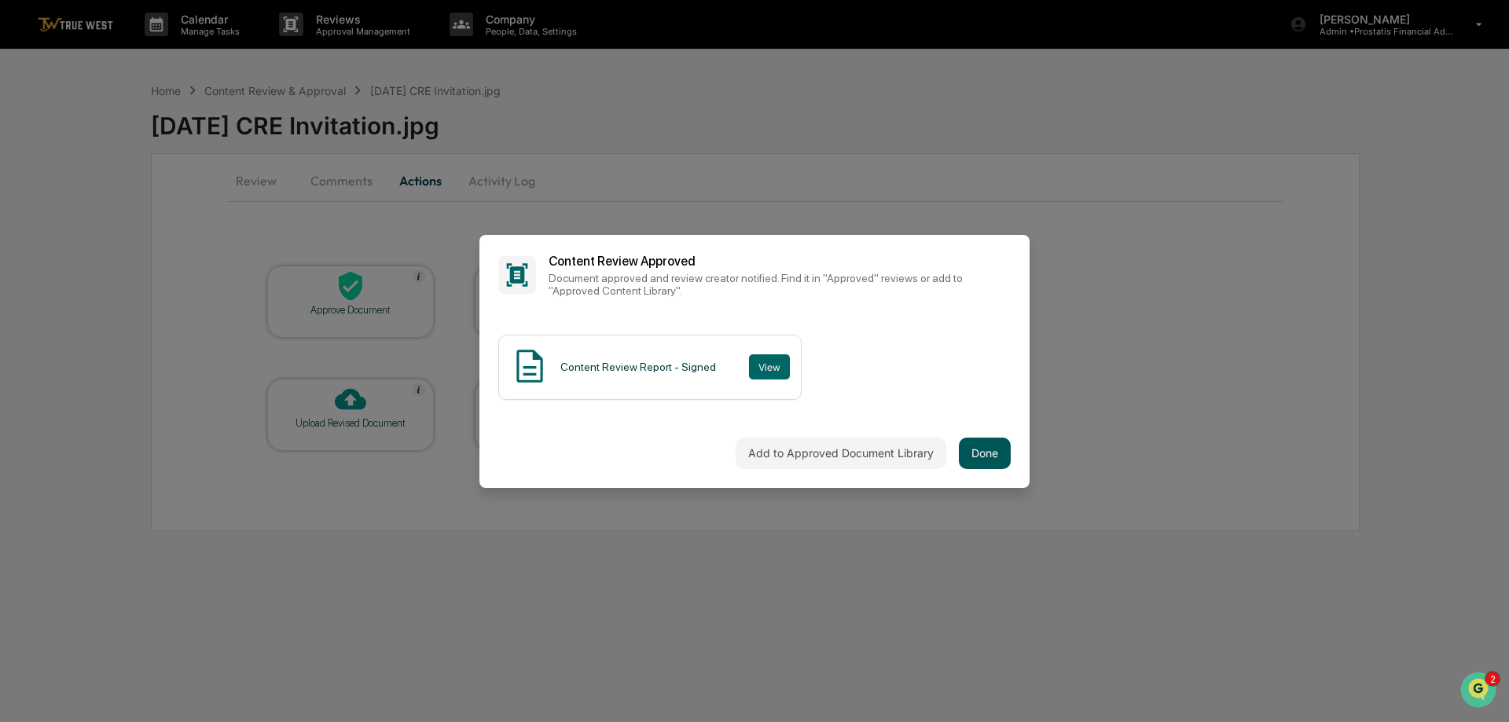
click at [976, 454] on button "Done" at bounding box center [985, 453] width 52 height 31
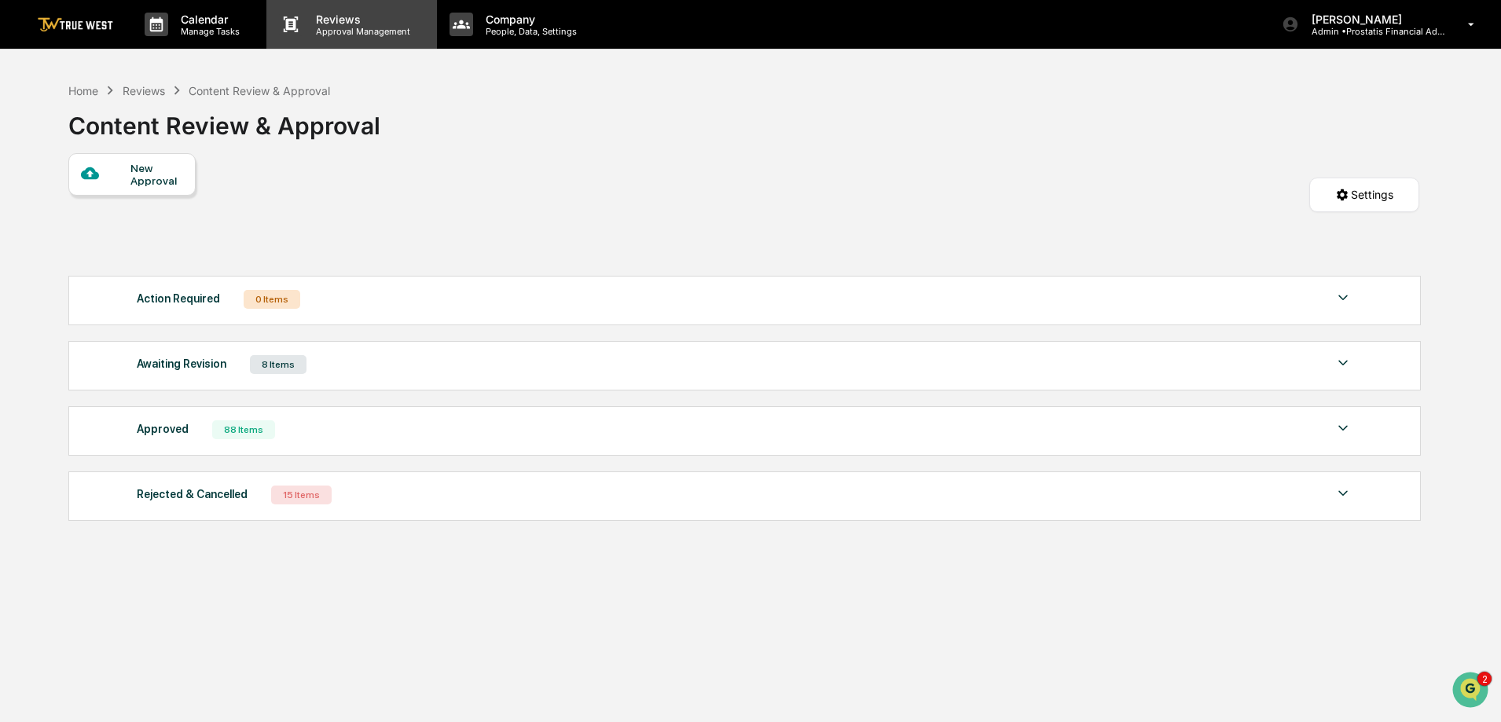
click at [342, 23] on p "Reviews" at bounding box center [360, 19] width 115 height 13
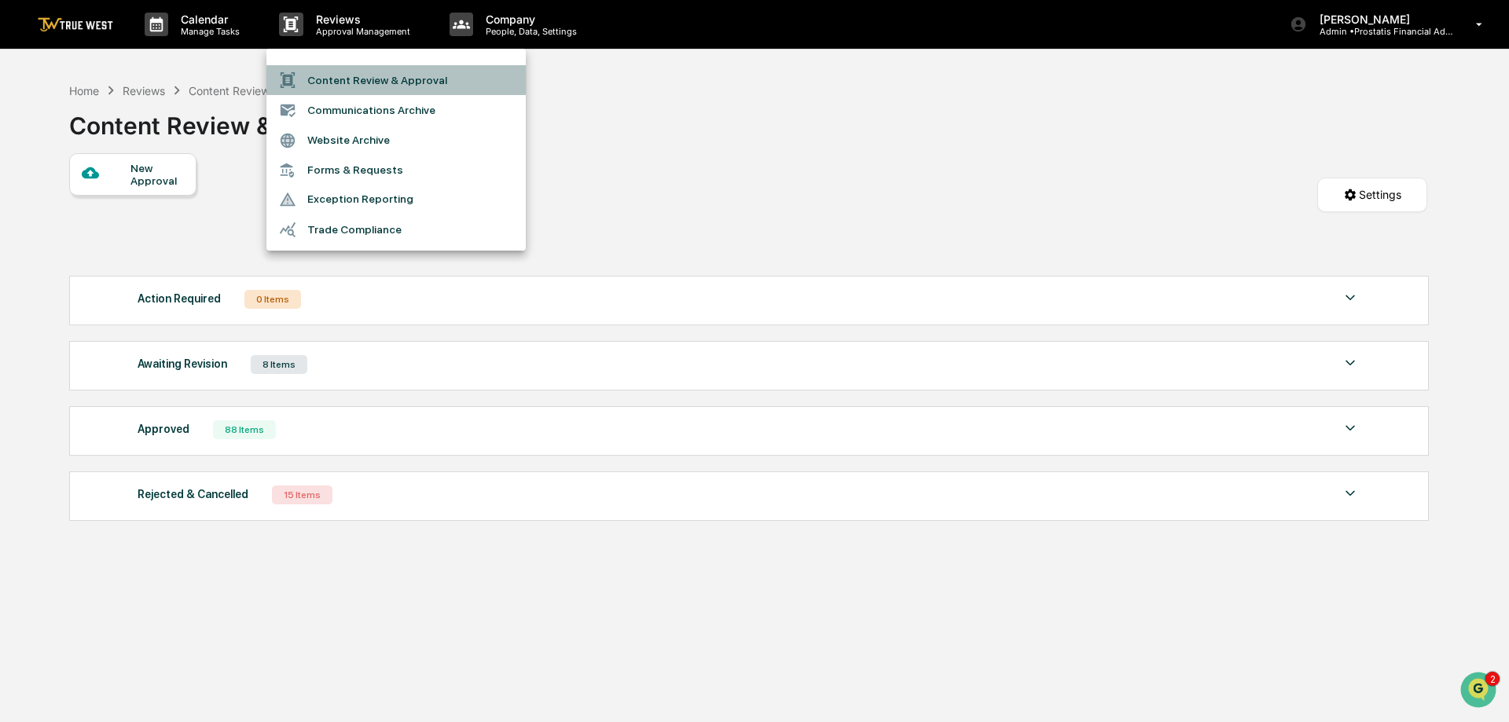
click at [339, 80] on li "Content Review & Approval" at bounding box center [395, 80] width 259 height 30
